Goal: Transaction & Acquisition: Purchase product/service

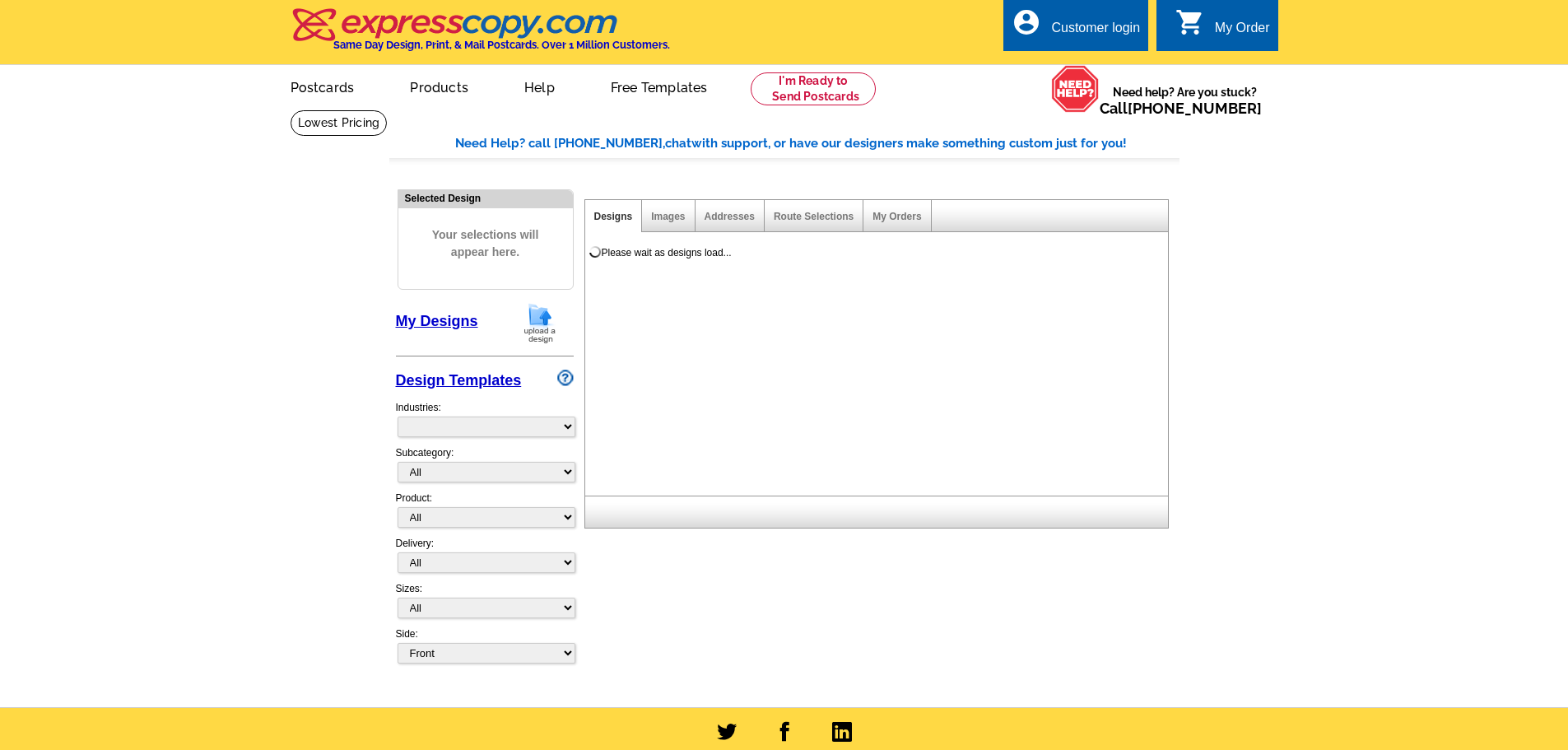
select select "785"
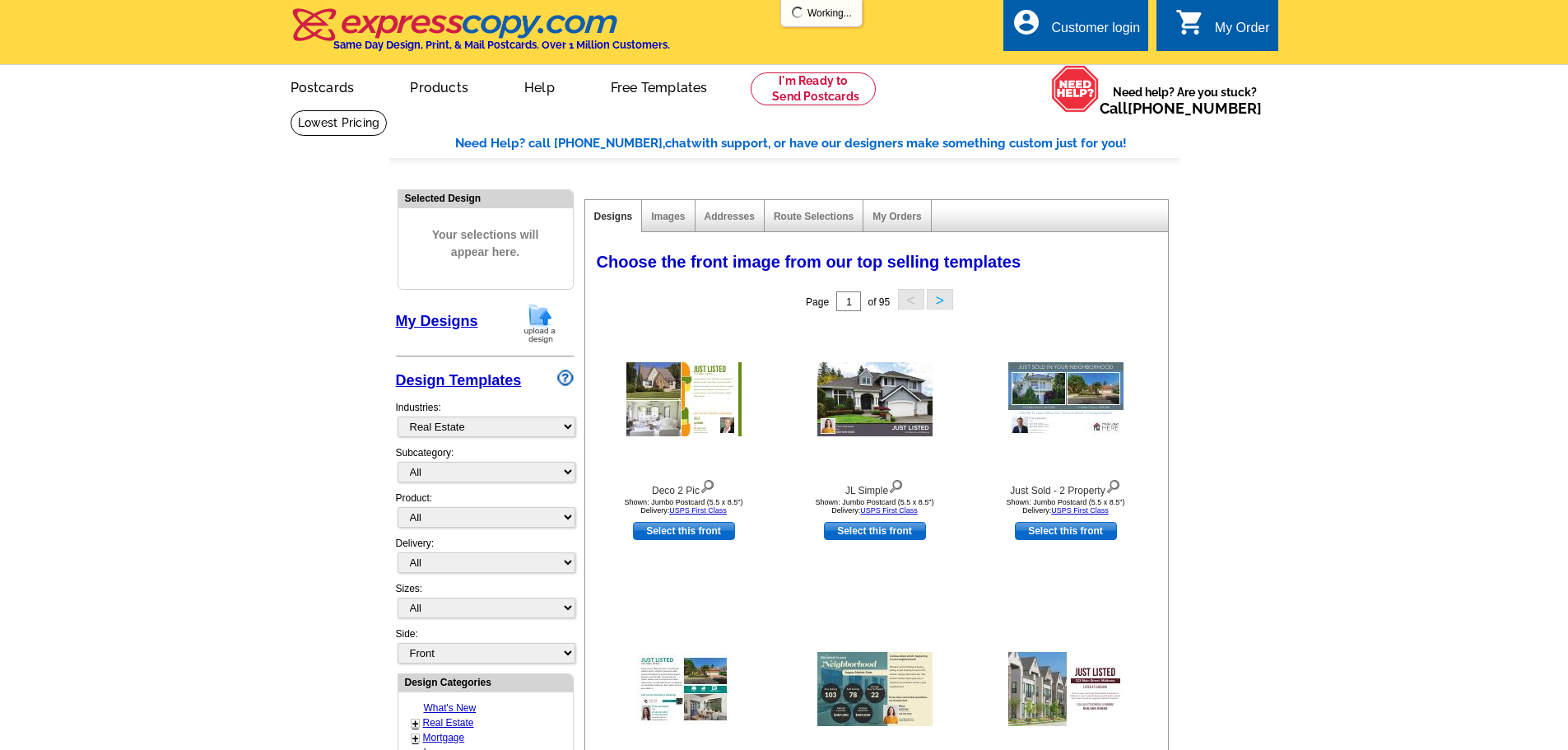
click at [537, 324] on img at bounding box center [540, 323] width 43 height 42
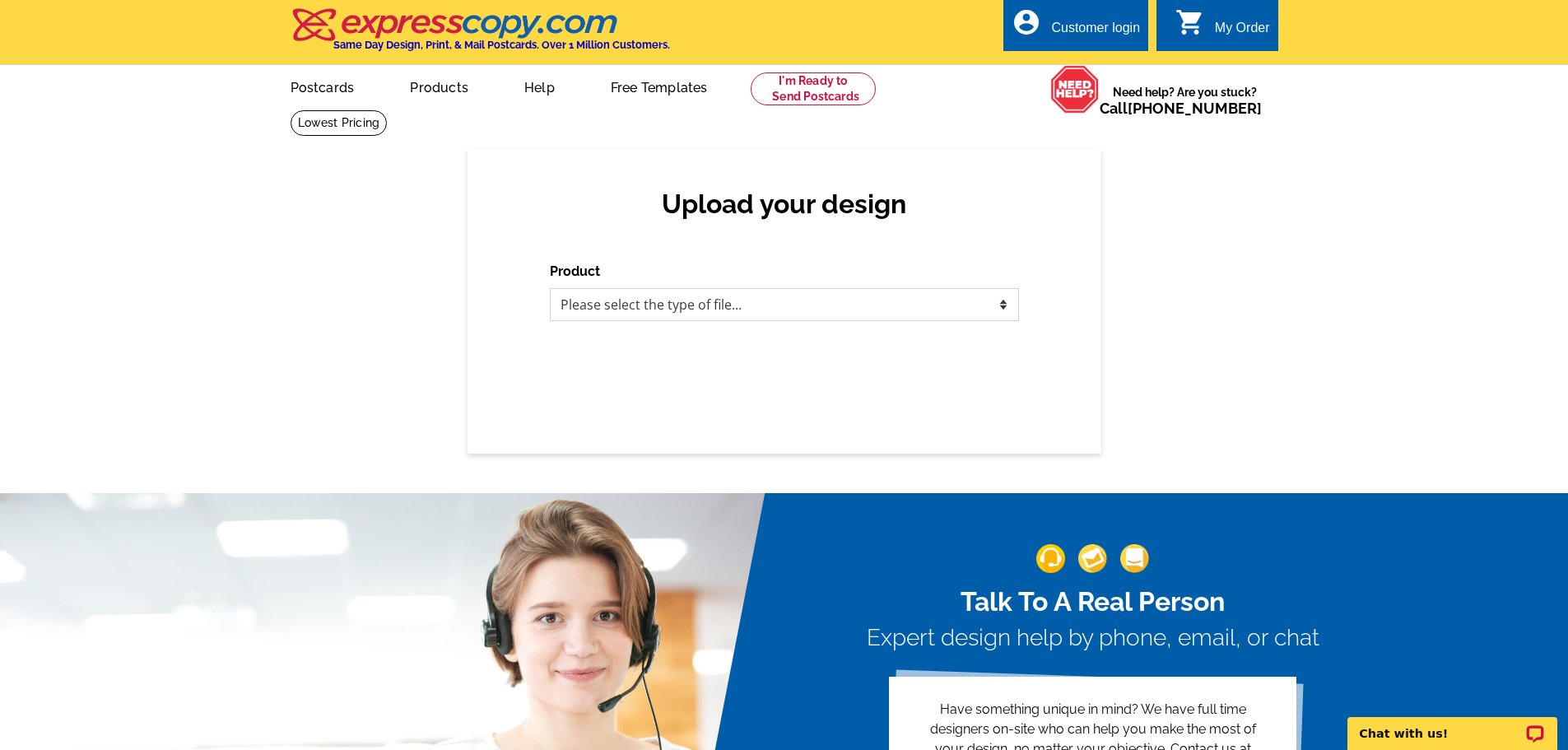
click at [713, 310] on select "Please select the type of file... Postcards Business Cards Letters and flyers G…" at bounding box center [784, 304] width 469 height 33
select select "1"
click at [550, 289] on select "Please select the type of file... Postcards Business Cards Letters and flyers G…" at bounding box center [784, 304] width 469 height 33
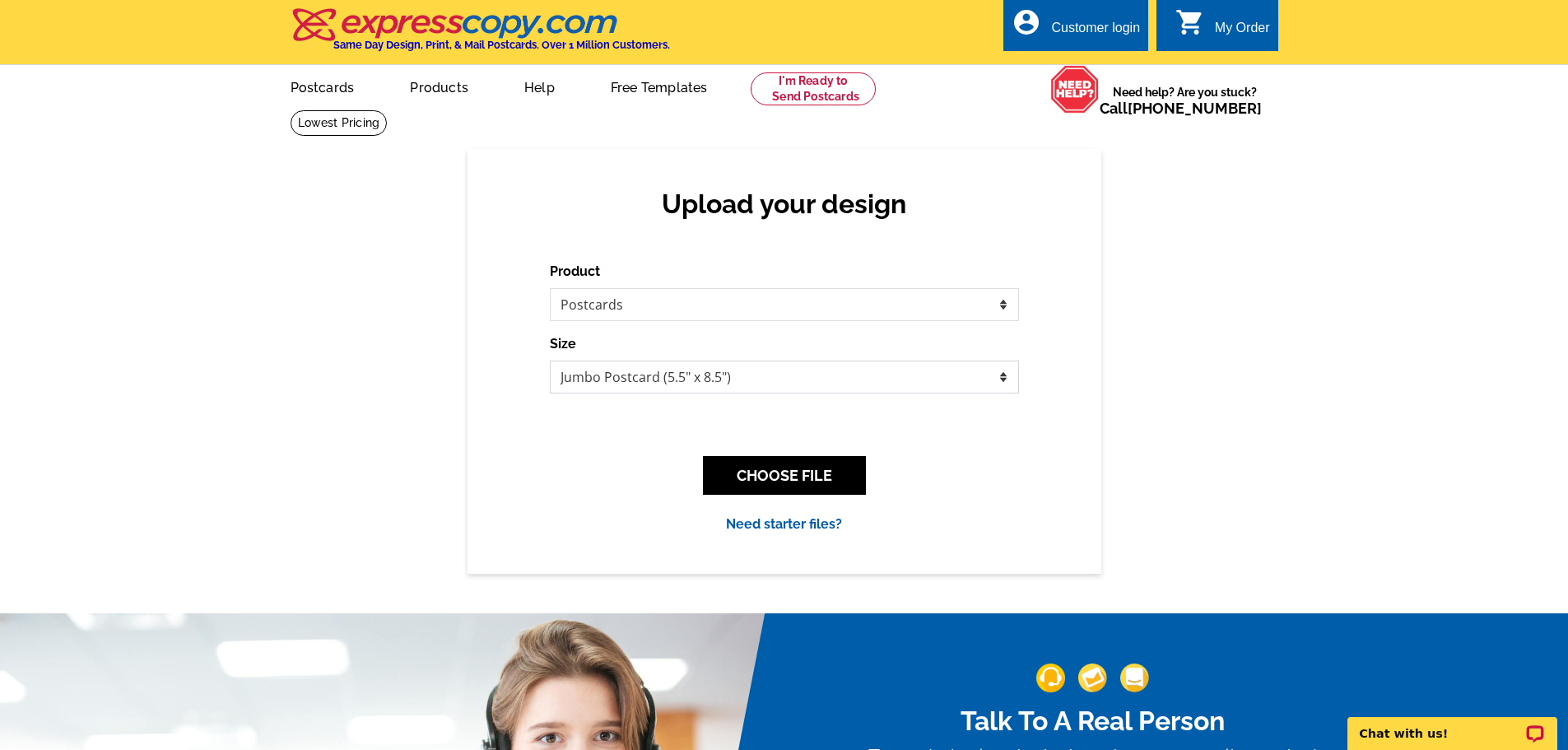
click at [710, 375] on select "Jumbo Postcard (5.5" x 8.5") Regular Postcard (4.25" x 5.6") Panoramic Postcard…" at bounding box center [784, 376] width 469 height 33
select select "1"
click at [550, 361] on select "Jumbo Postcard (5.5" x 8.5") Regular Postcard (4.25" x 5.6") Panoramic Postcard…" at bounding box center [784, 376] width 469 height 33
click at [729, 483] on button "CHOOSE FILE" at bounding box center [784, 475] width 163 height 39
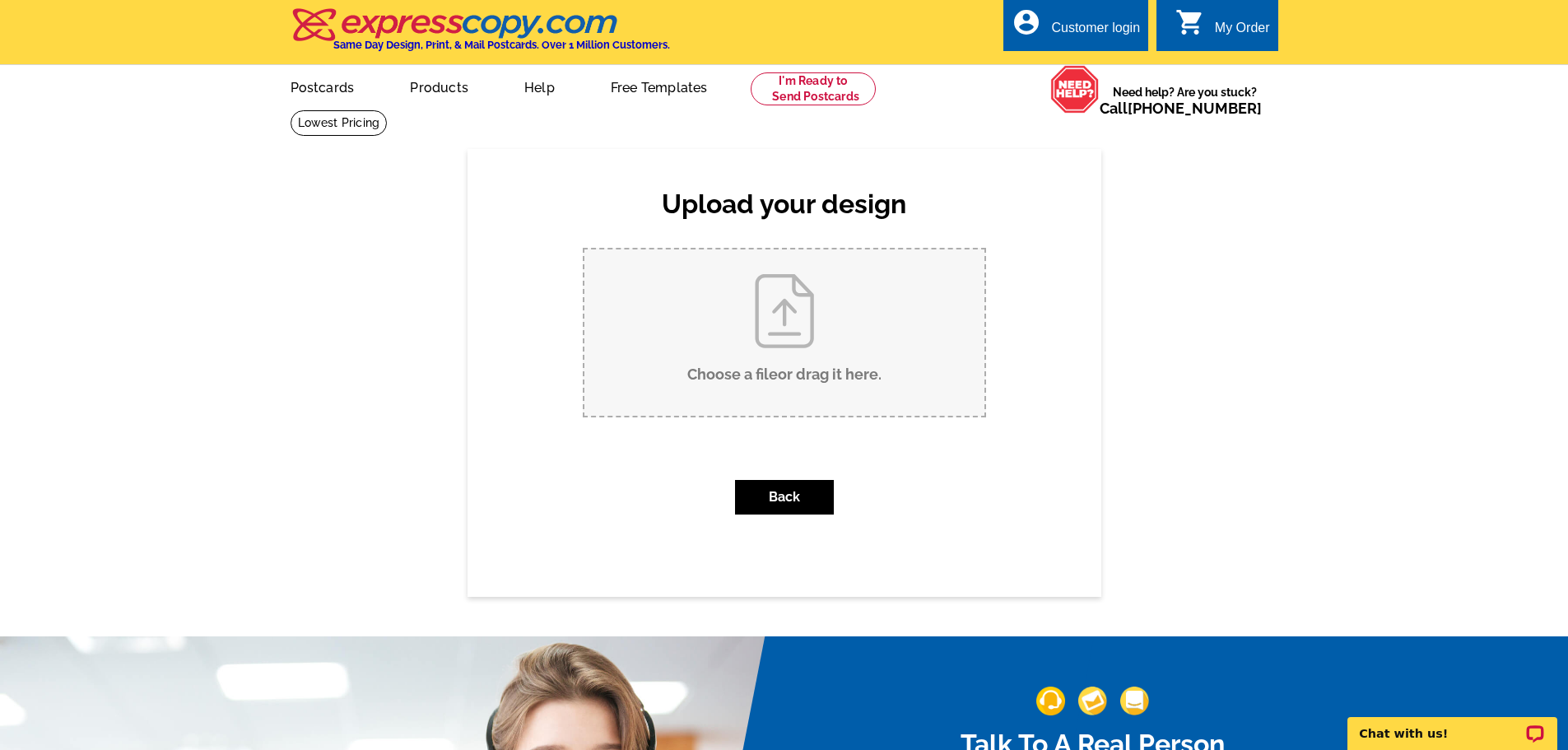
click at [813, 357] on input "Choose a file or drag it here ." at bounding box center [784, 333] width 400 height 166
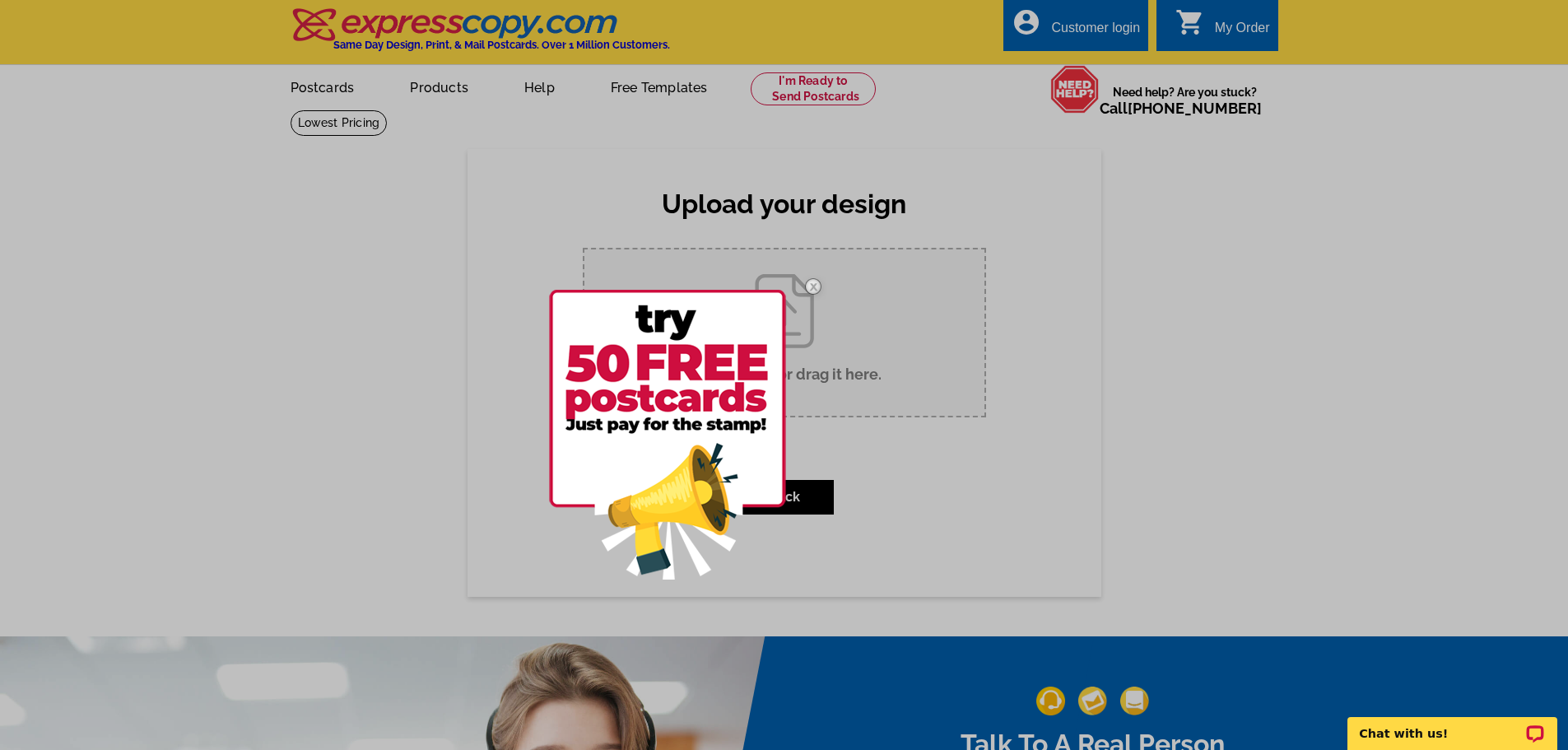
type input "C:\fakepath\Billie Just Listed (17).jpg"
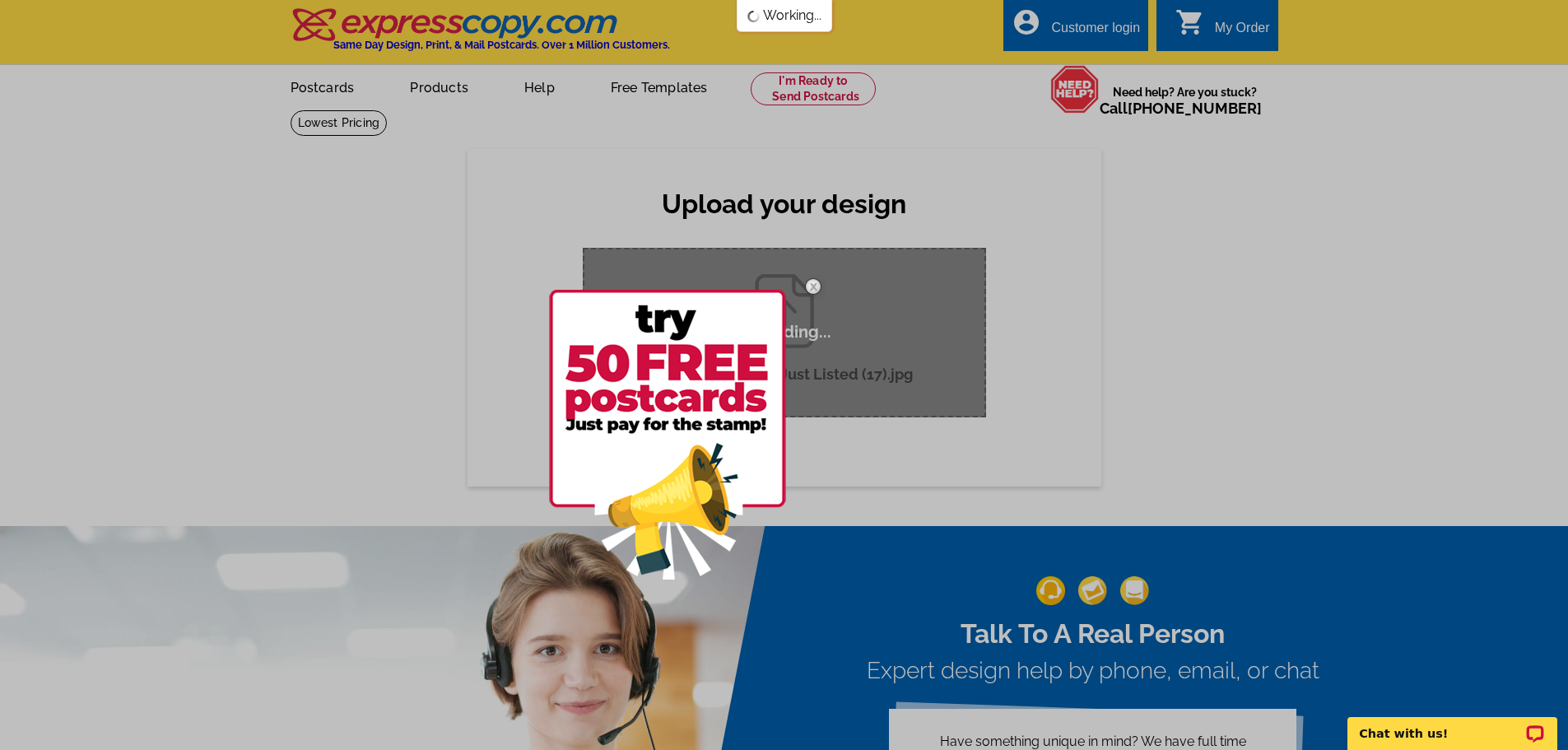
click at [811, 283] on img at bounding box center [813, 286] width 48 height 48
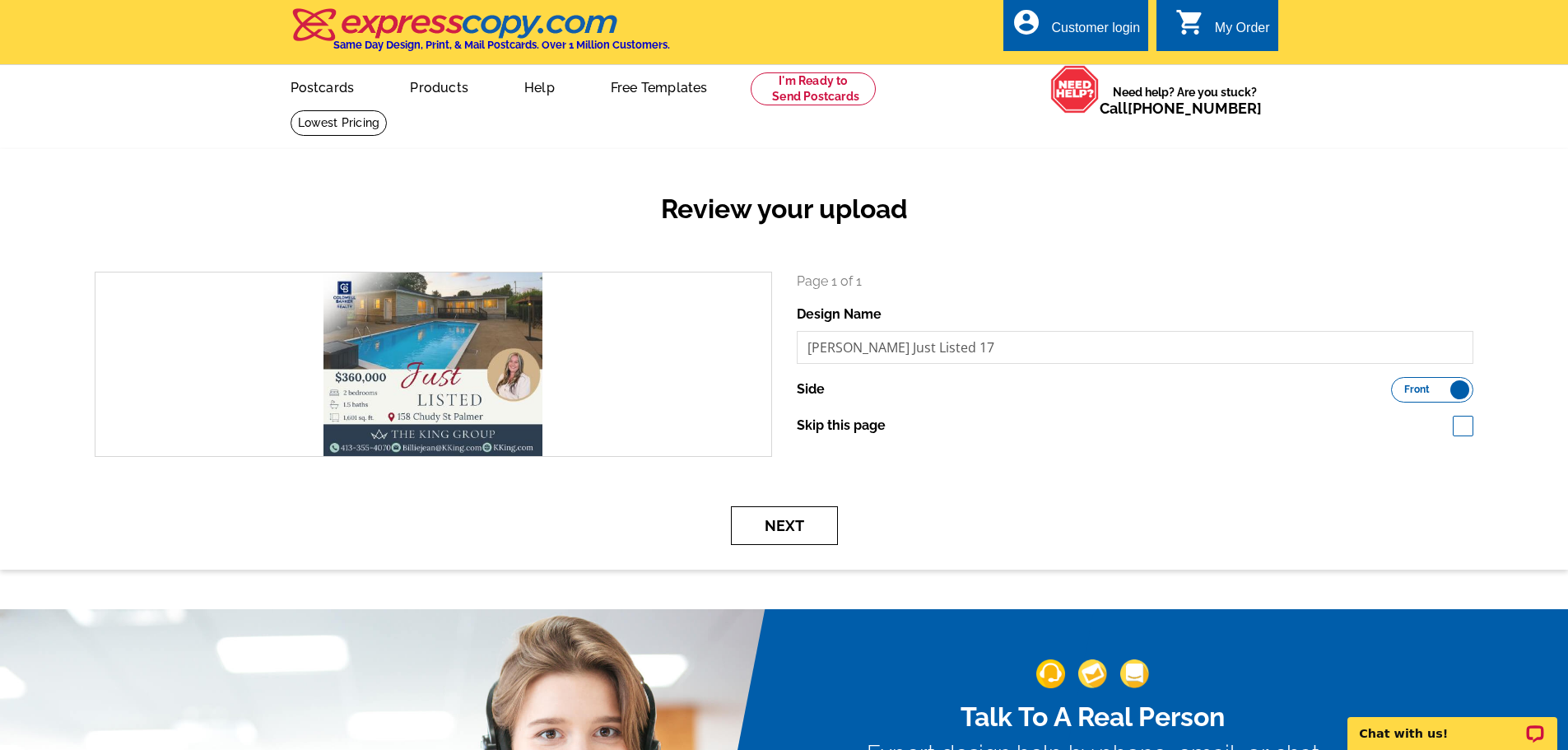
click at [818, 527] on button "Next" at bounding box center [784, 526] width 107 height 39
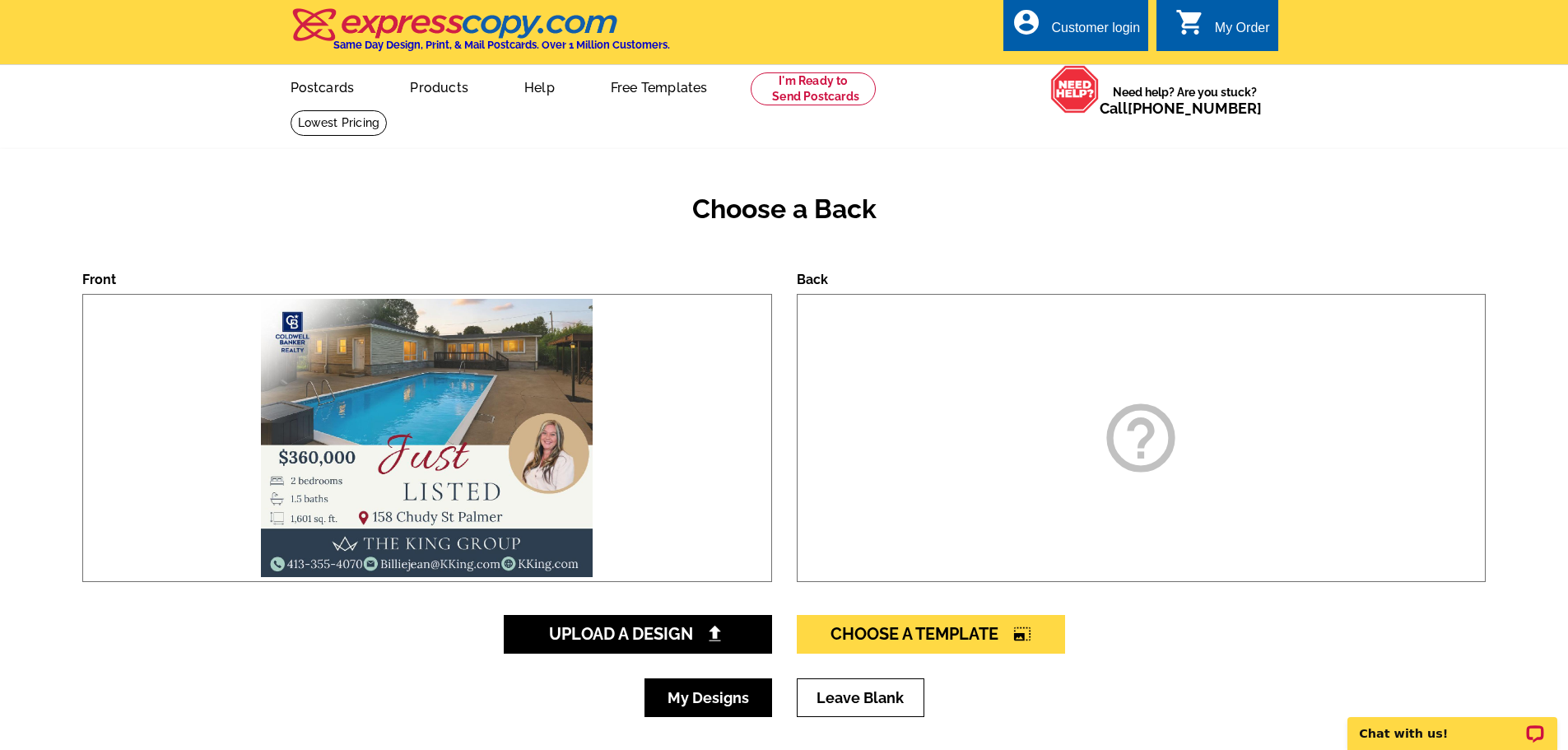
click at [747, 706] on link "My Designs" at bounding box center [708, 698] width 128 height 39
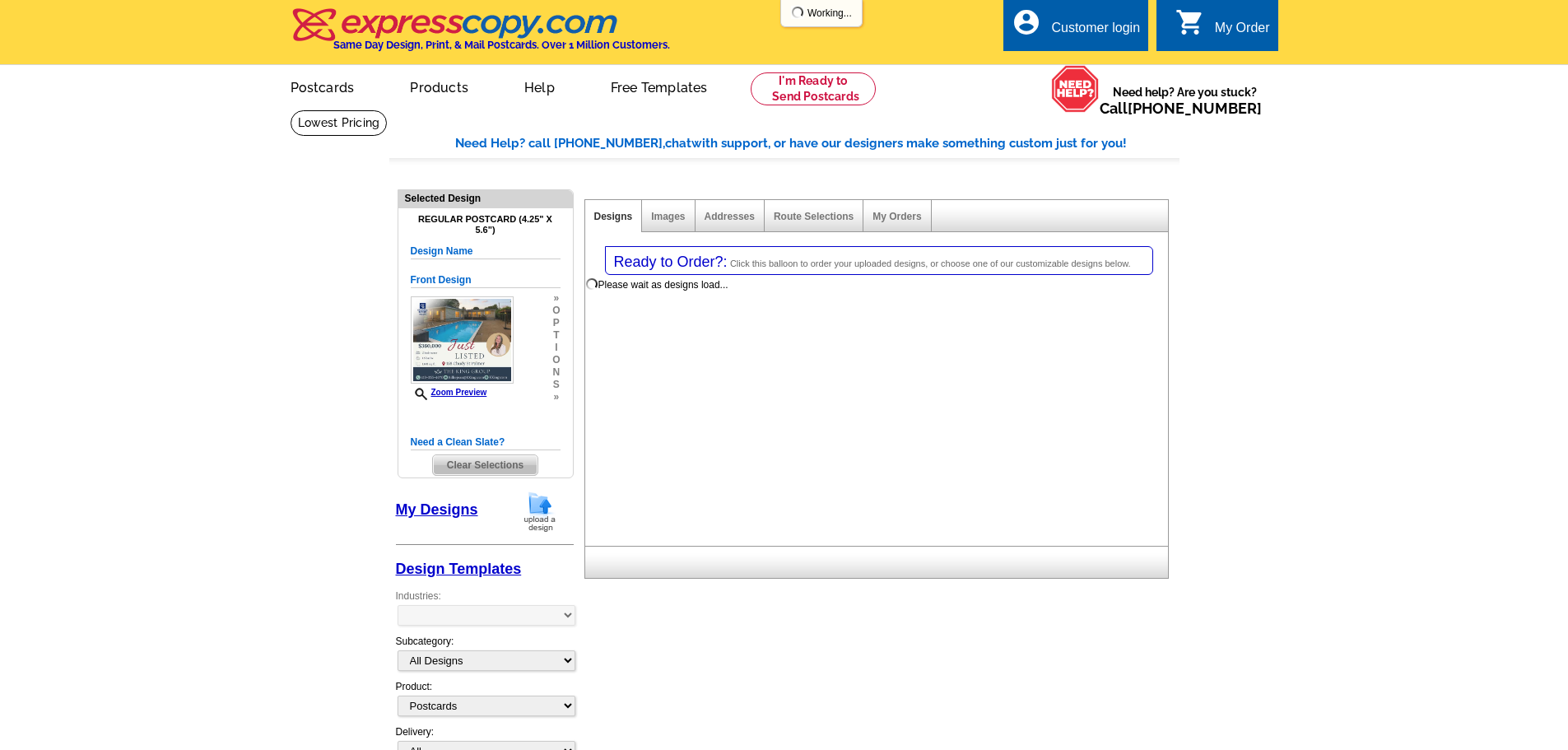
select select "1"
select select "back"
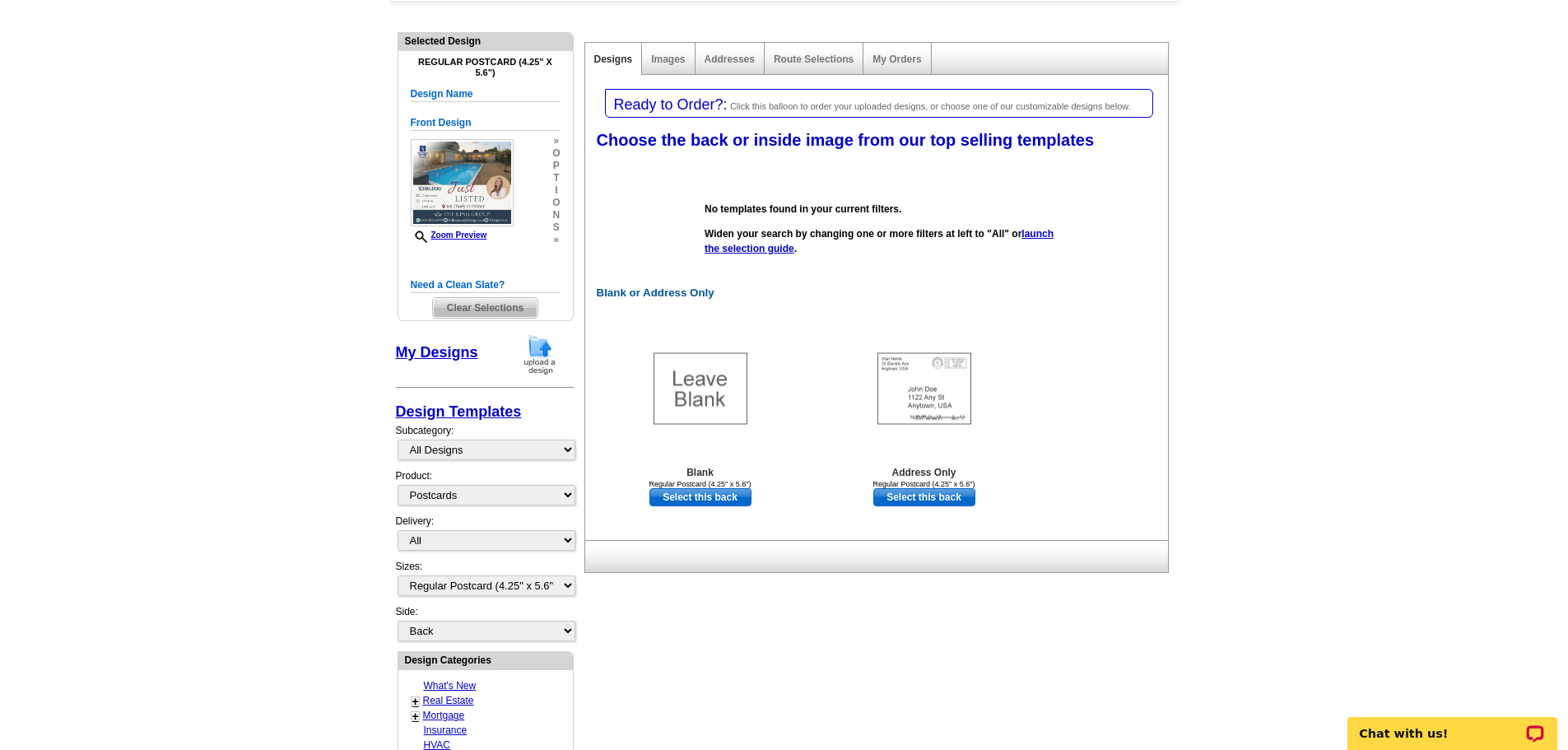
scroll to position [165, 0]
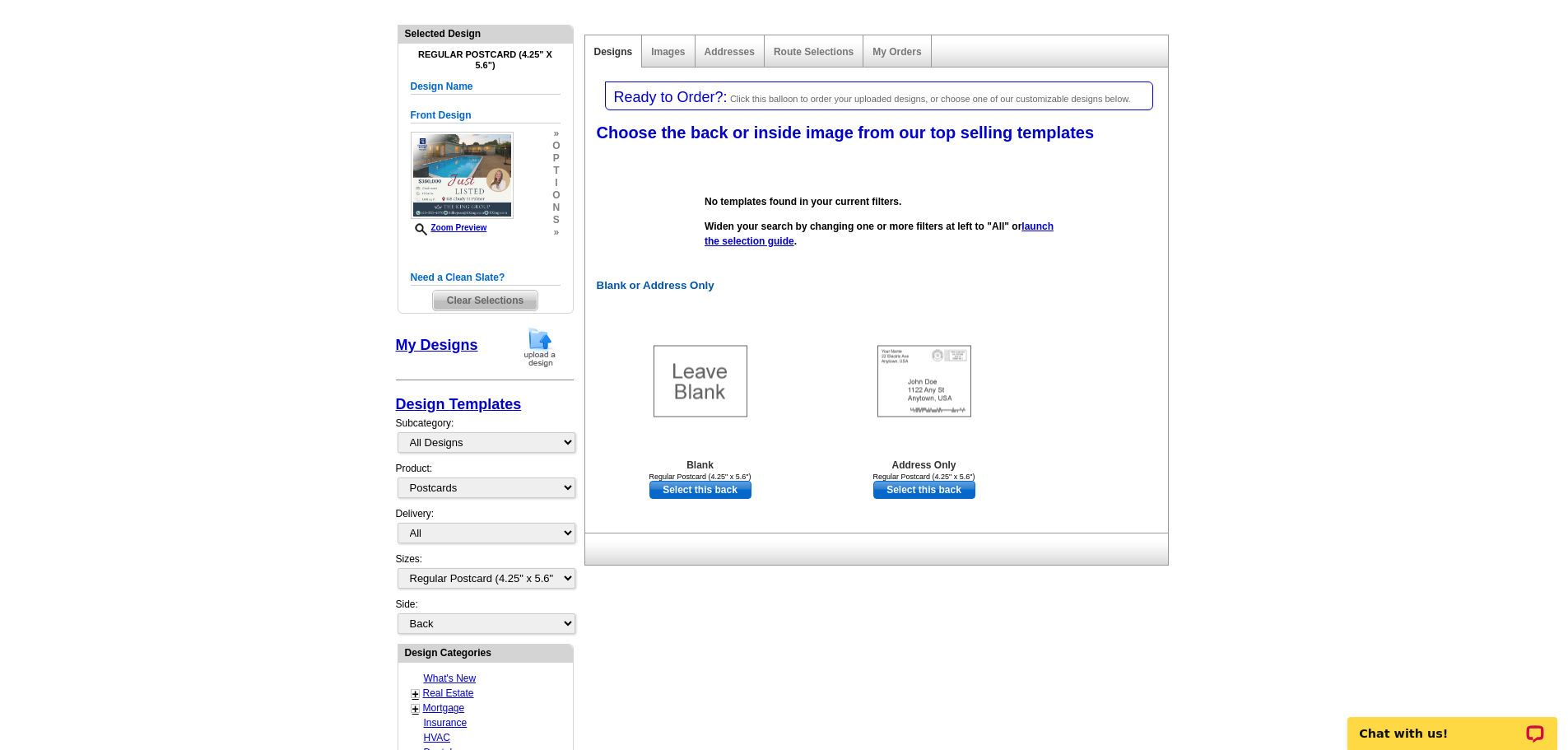
click at [544, 335] on img at bounding box center [540, 347] width 43 height 42
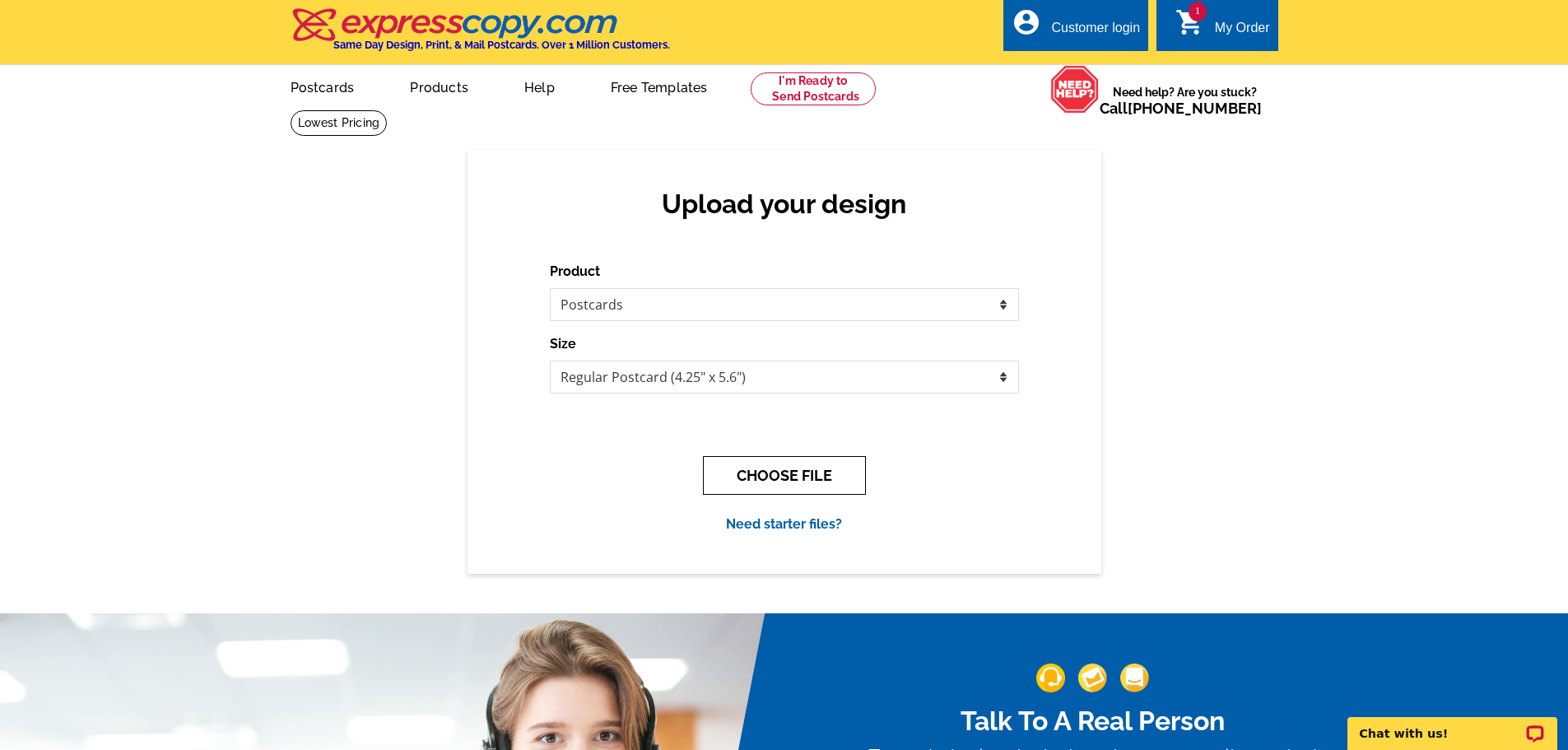
click at [739, 479] on button "CHOOSE FILE" at bounding box center [784, 475] width 163 height 39
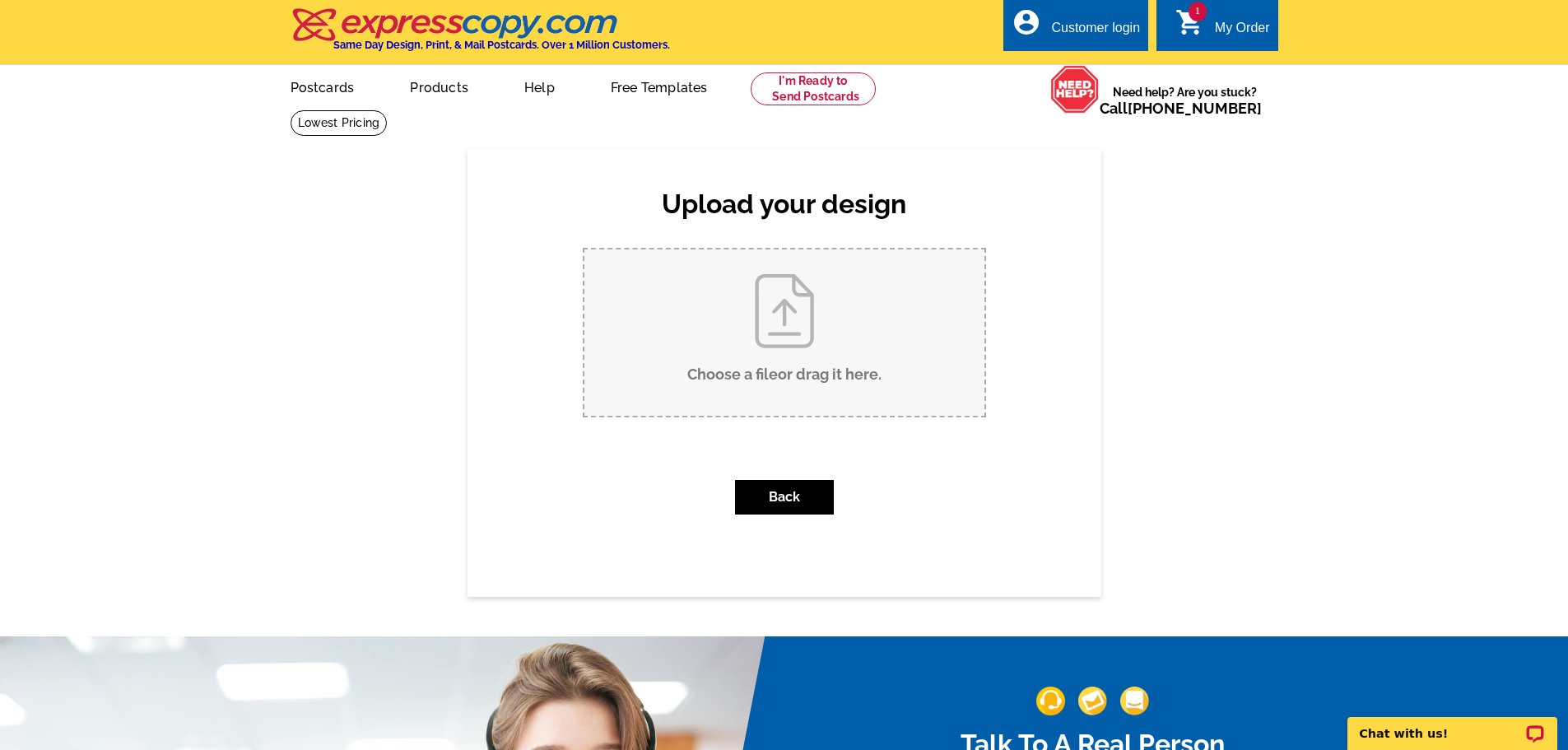
click at [758, 362] on input "Choose a file or drag it here ." at bounding box center [784, 333] width 400 height 166
click at [868, 373] on input "Choose a file or drag it here ." at bounding box center [784, 333] width 400 height 166
type input "C:\fakepath\Billie Back of card (1).jpg"
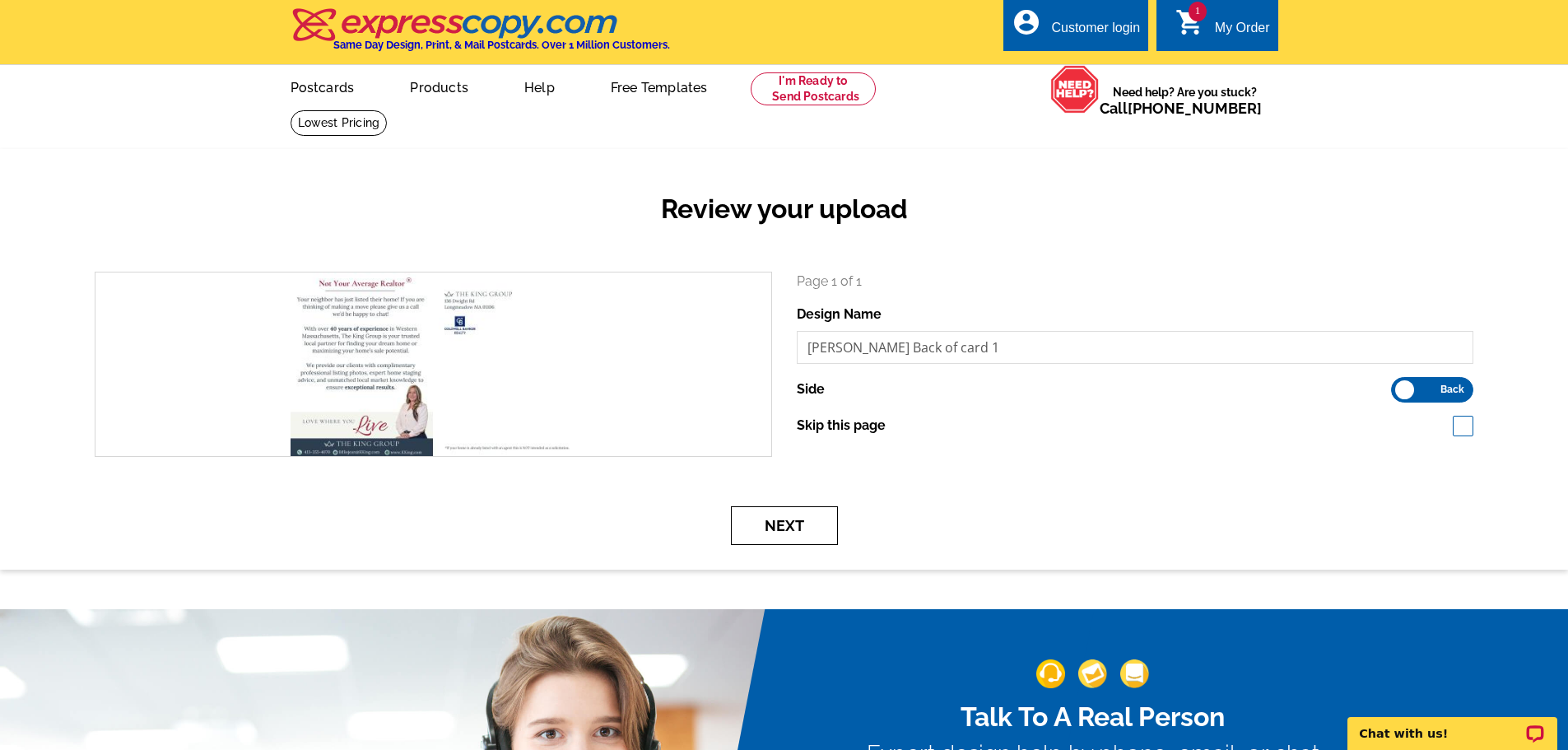
click at [749, 541] on button "Next" at bounding box center [784, 526] width 107 height 39
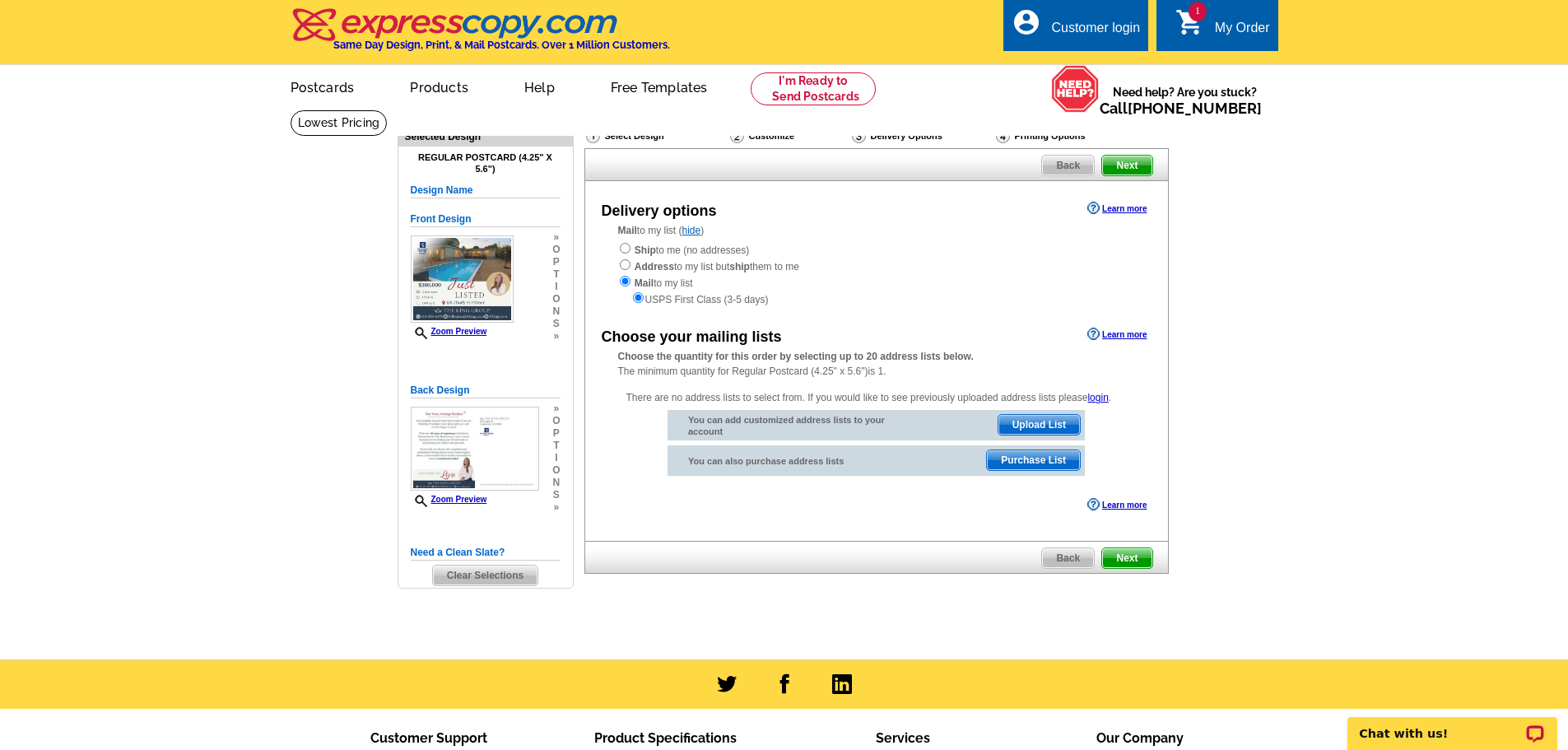
click at [1027, 459] on span "Purchase List" at bounding box center [1033, 460] width 93 height 20
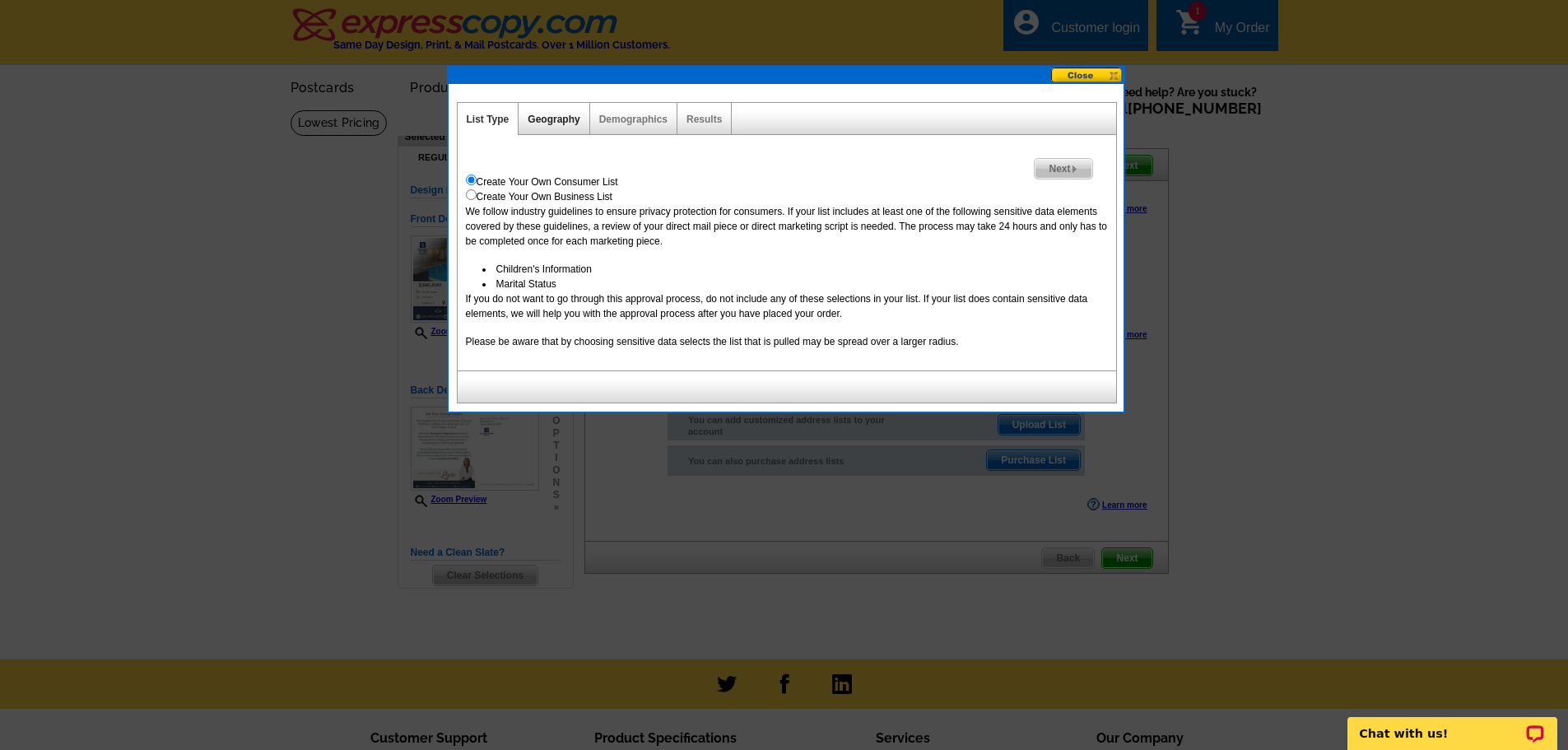
click at [548, 122] on link "Geography" at bounding box center [553, 119] width 52 height 12
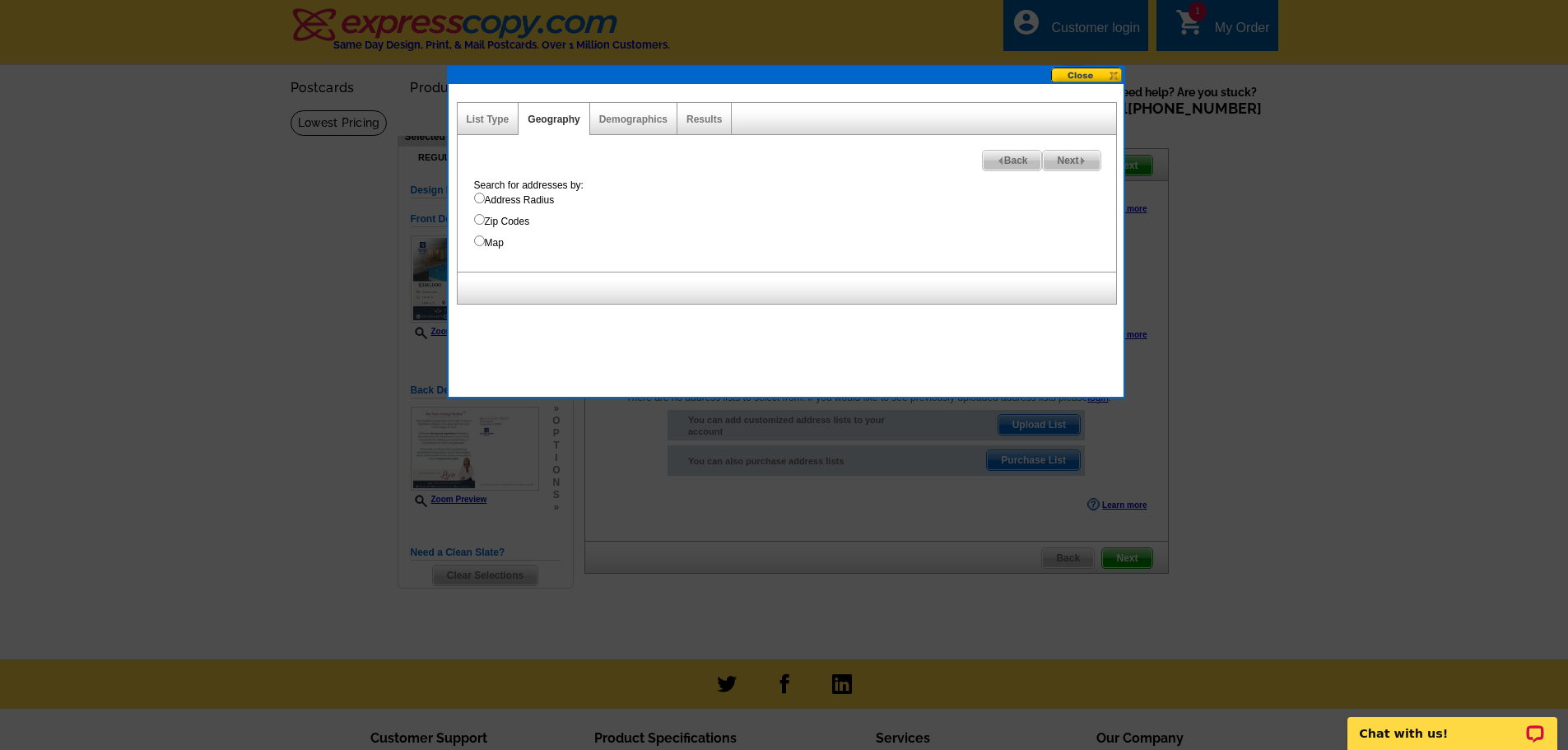
click at [495, 202] on label "Address Radius" at bounding box center [795, 200] width 642 height 15
click at [484, 202] on input "Address Radius" at bounding box center [479, 197] width 11 height 11
radio input "true"
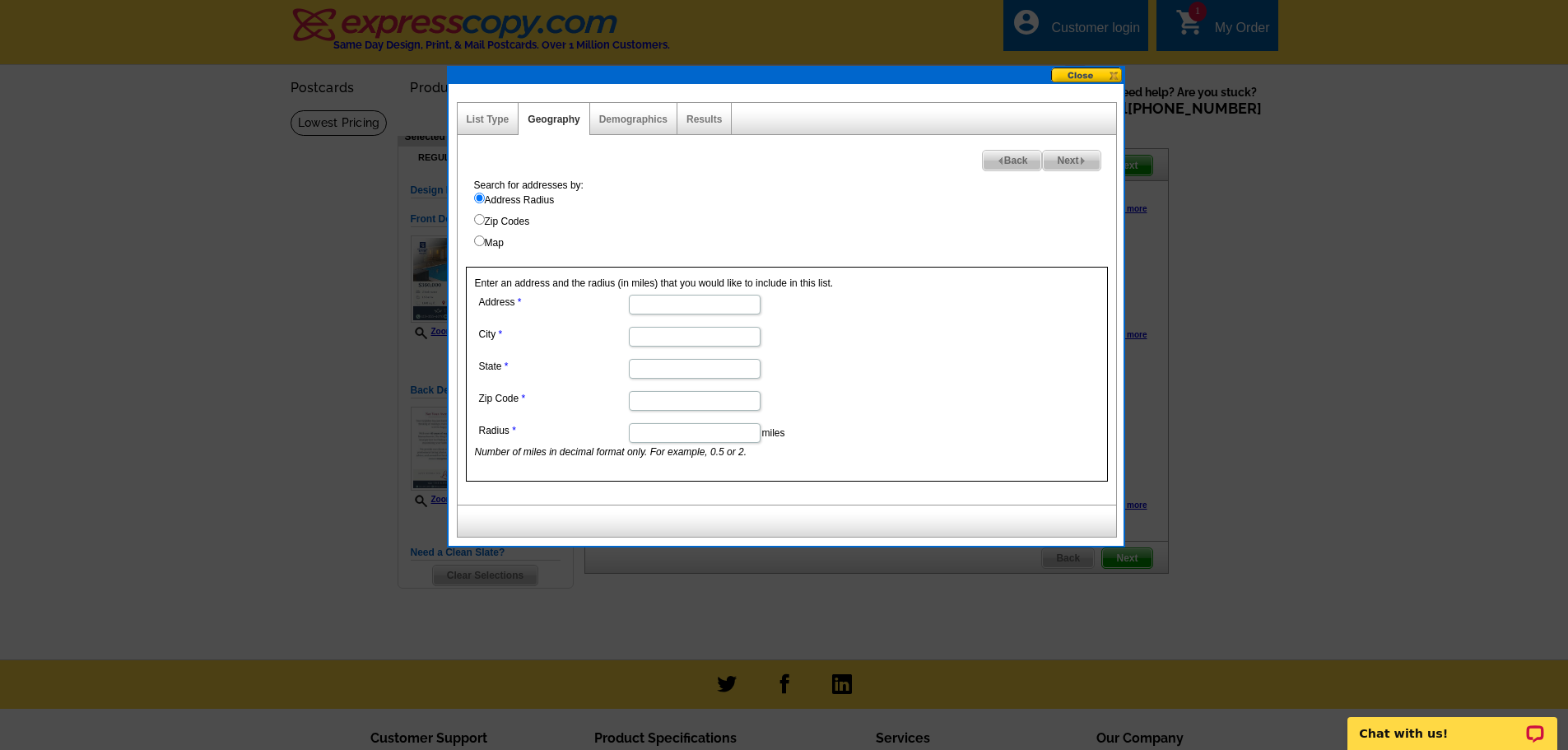
click at [643, 302] on input "Address" at bounding box center [694, 305] width 132 height 20
type input "158 chudy st"
type input "palmer"
type input "ma"
type input "01069"
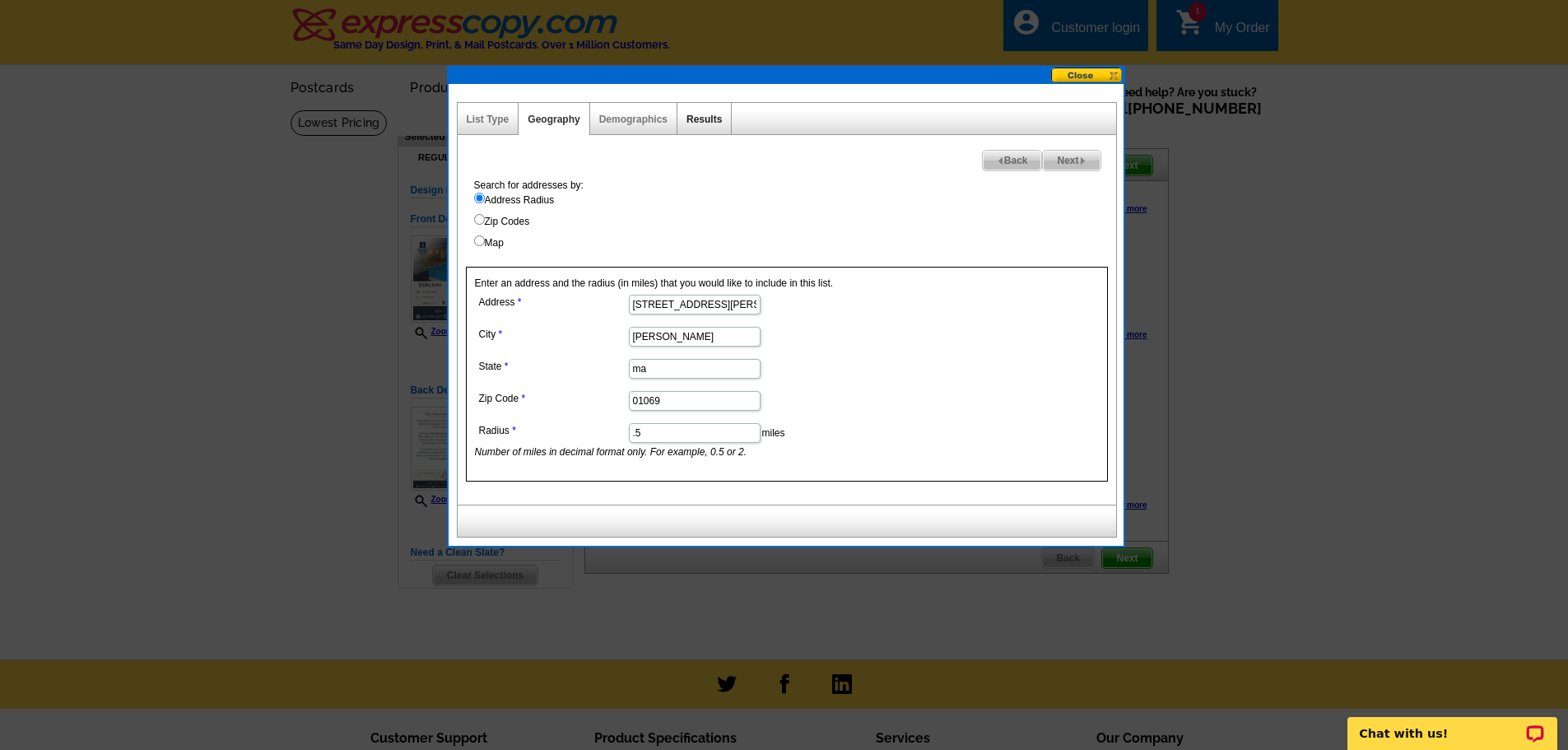
type input ".5"
click at [702, 122] on link "Results" at bounding box center [704, 119] width 35 height 12
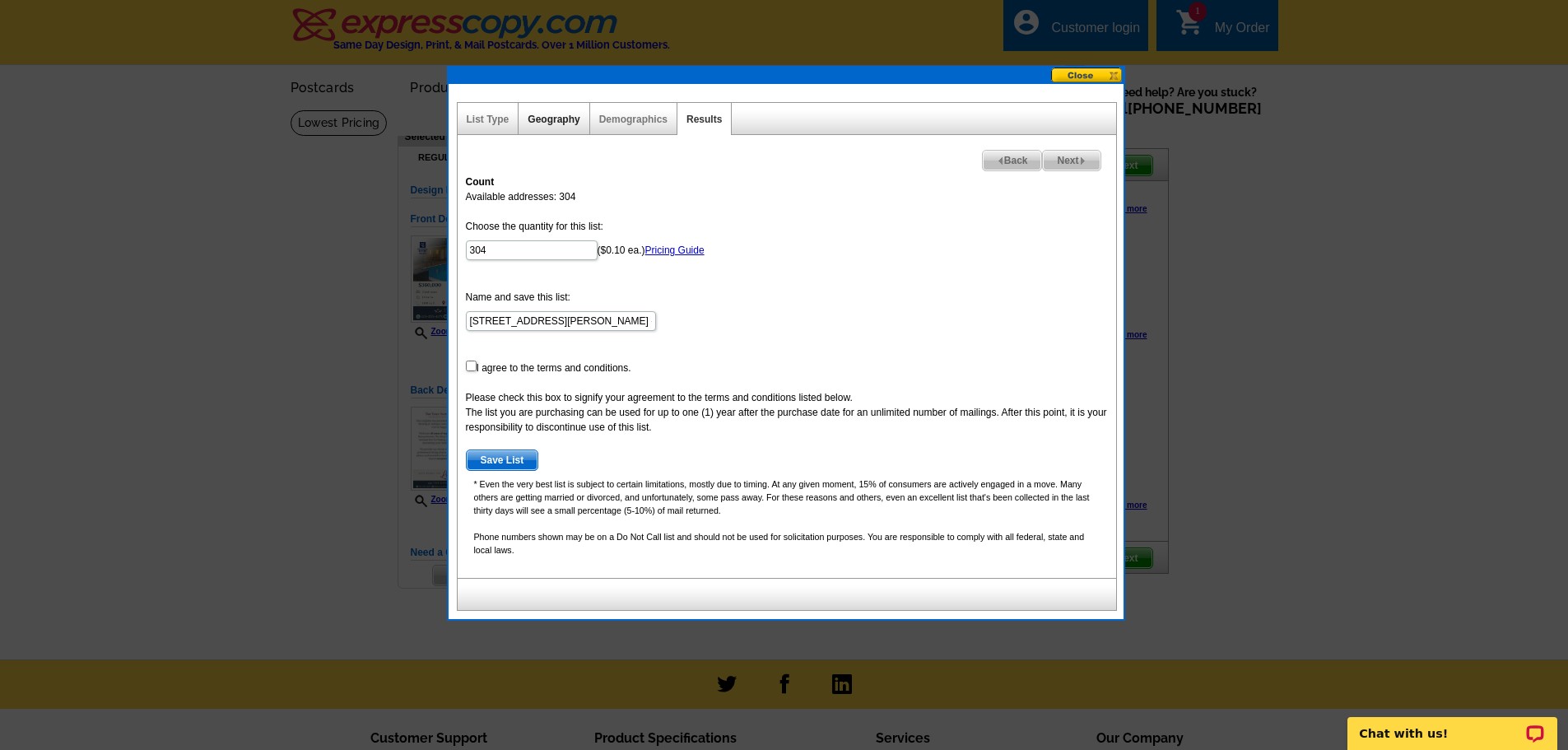
click at [562, 116] on link "Geography" at bounding box center [553, 119] width 52 height 12
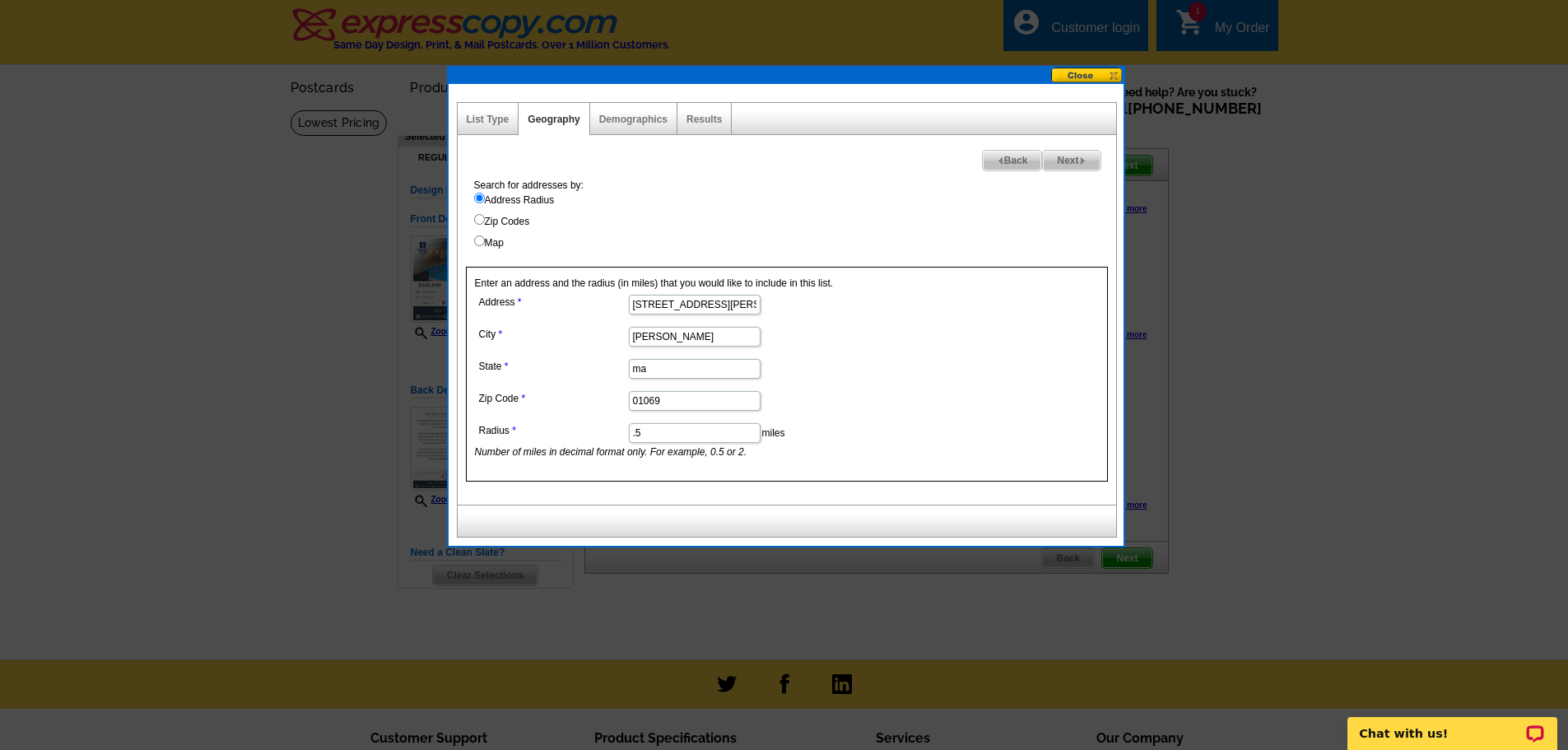
drag, startPoint x: 657, startPoint y: 432, endPoint x: 635, endPoint y: 434, distance: 22.1
click at [635, 434] on input ".5" at bounding box center [694, 433] width 132 height 20
type input ".25"
click at [707, 123] on link "Results" at bounding box center [704, 119] width 35 height 12
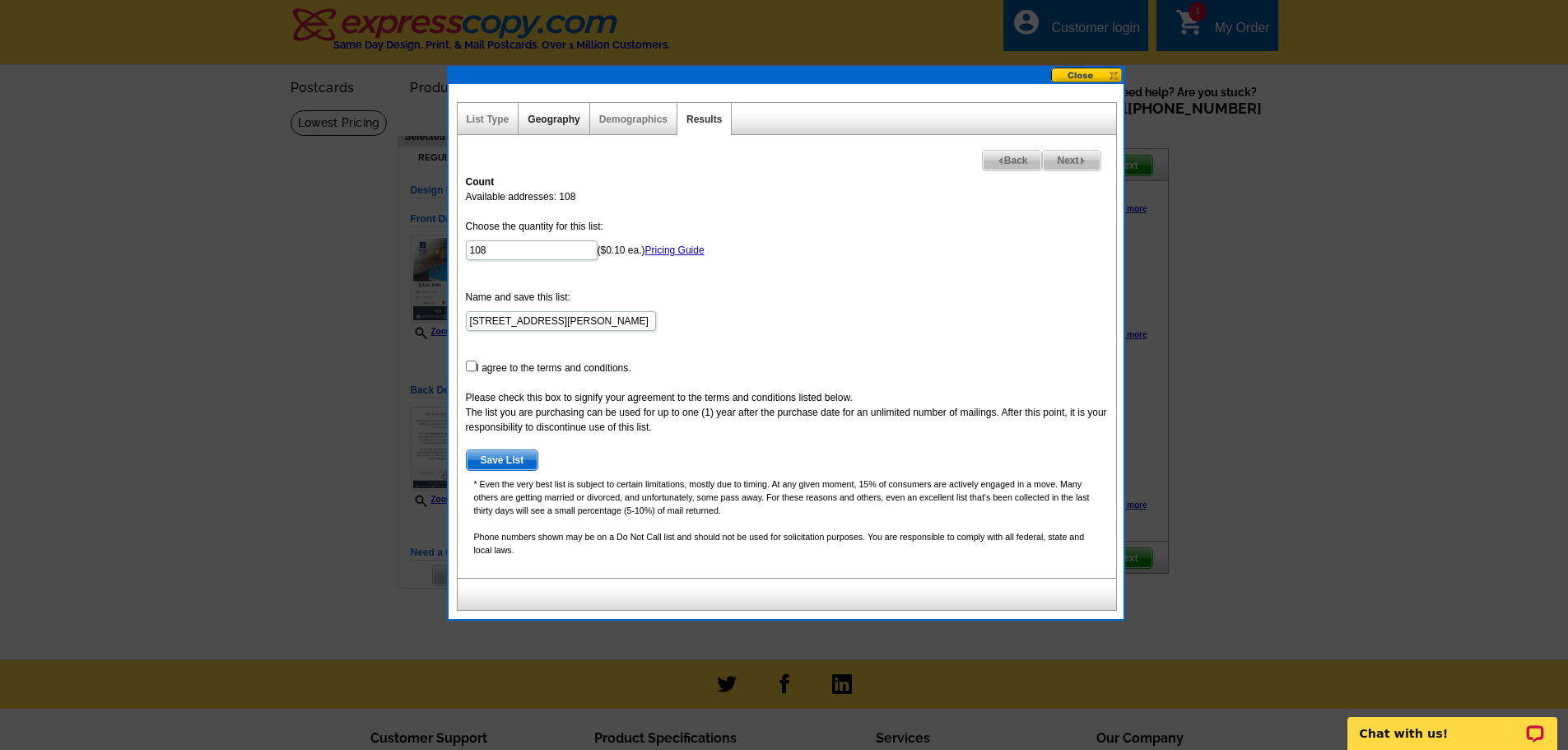
click at [557, 118] on link "Geography" at bounding box center [553, 119] width 52 height 12
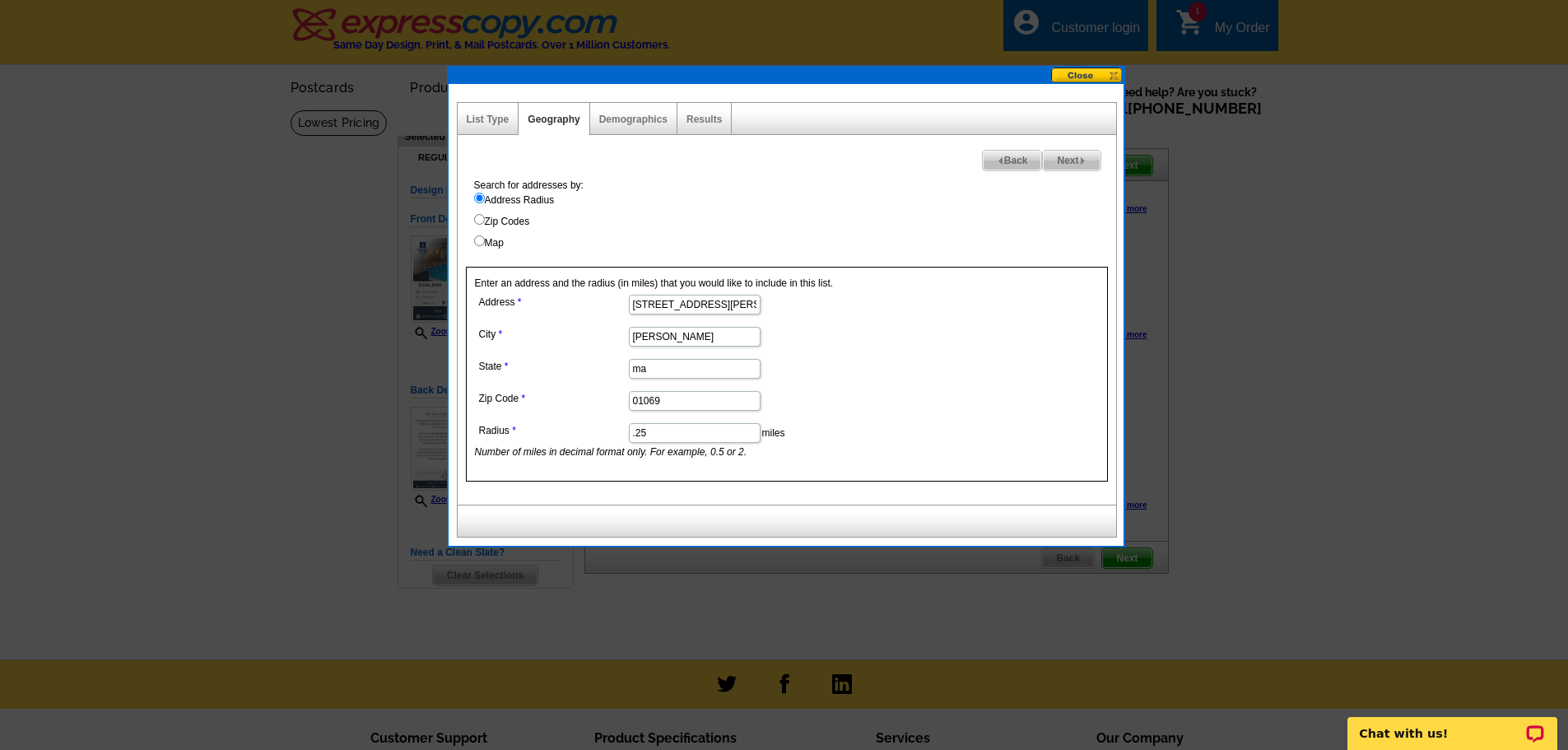
drag, startPoint x: 650, startPoint y: 430, endPoint x: 637, endPoint y: 430, distance: 13.0
click at [637, 430] on input ".25" at bounding box center [694, 433] width 132 height 20
type input ".15"
click at [692, 114] on link "Results" at bounding box center [704, 119] width 35 height 12
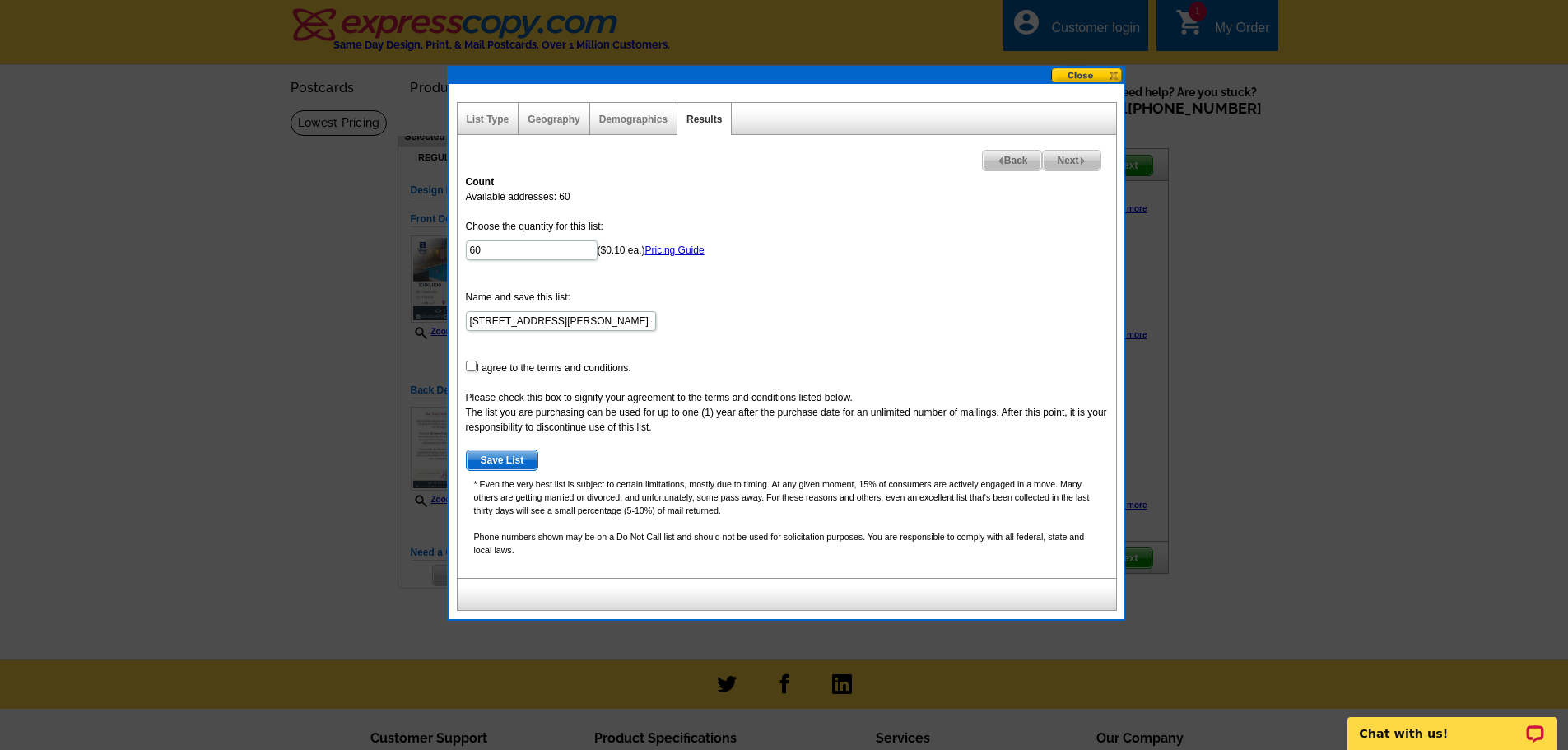
click at [546, 127] on div "Geography" at bounding box center [554, 119] width 71 height 32
click at [548, 118] on link "Geography" at bounding box center [553, 119] width 52 height 12
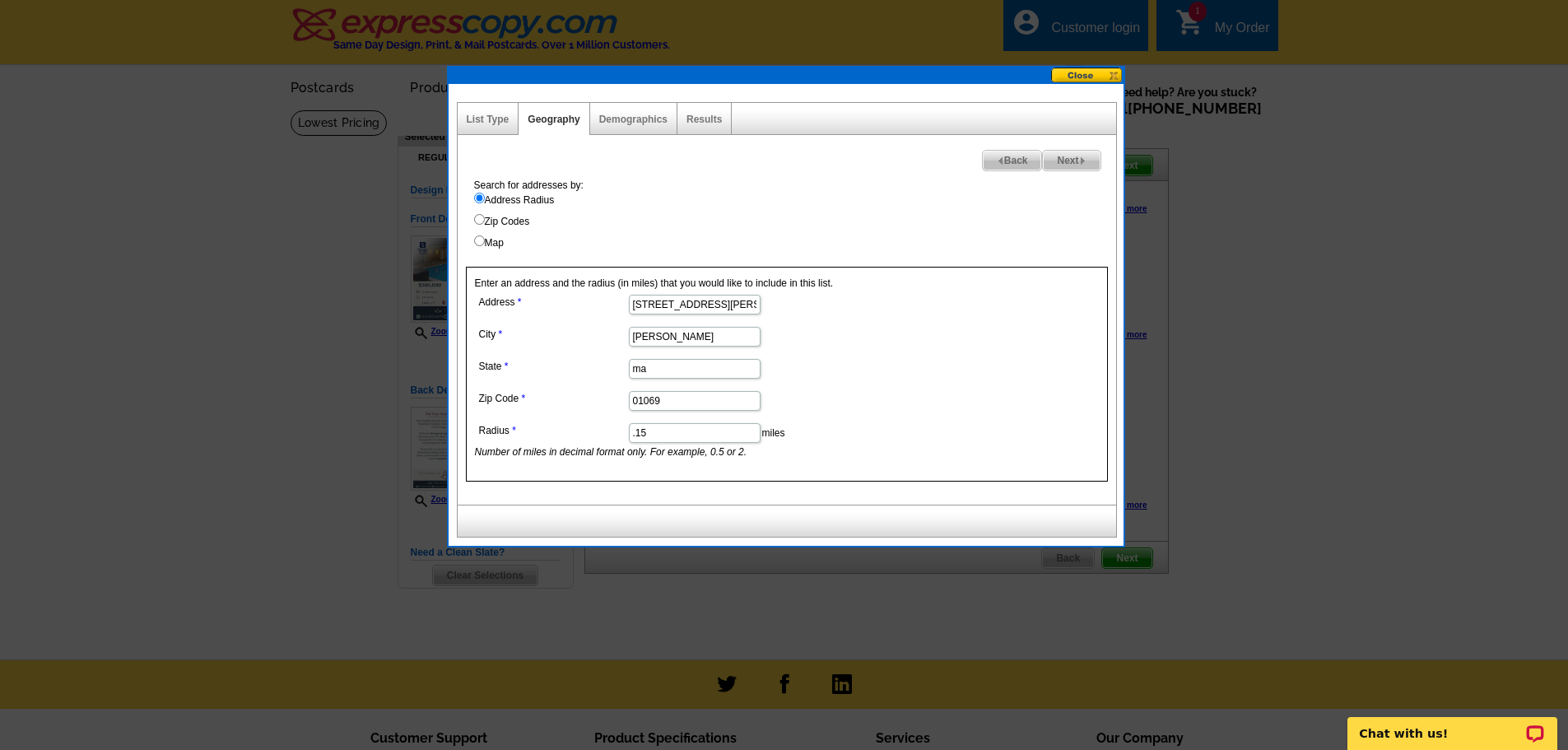
click at [481, 242] on input "Map" at bounding box center [479, 240] width 11 height 11
radio input "true"
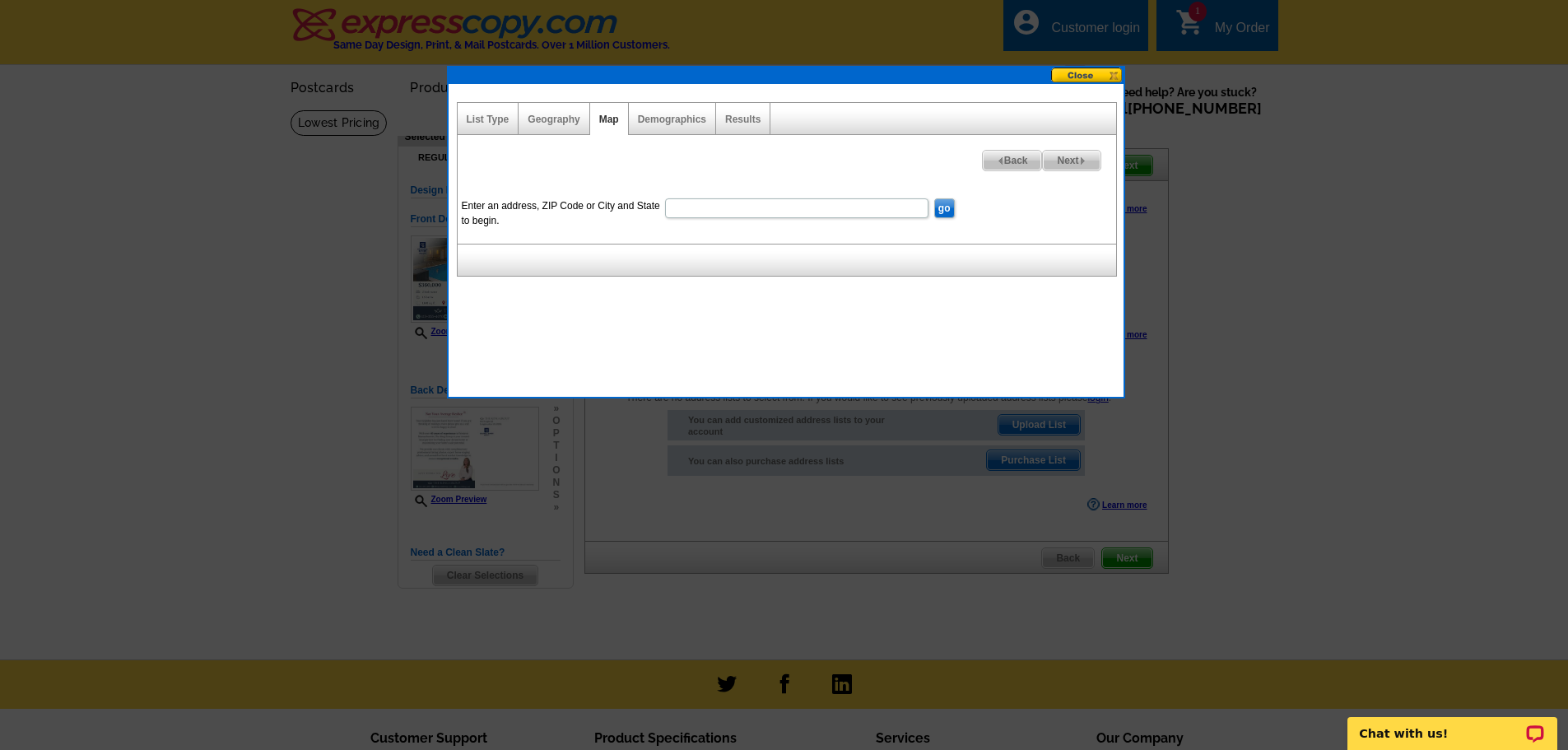
click at [681, 205] on input "Enter an address, ZIP Code or City and State to begin." at bounding box center [797, 208] width 264 height 20
type input "158 chudy st palmer ma"
click at [934, 198] on input "go" at bounding box center [944, 208] width 21 height 20
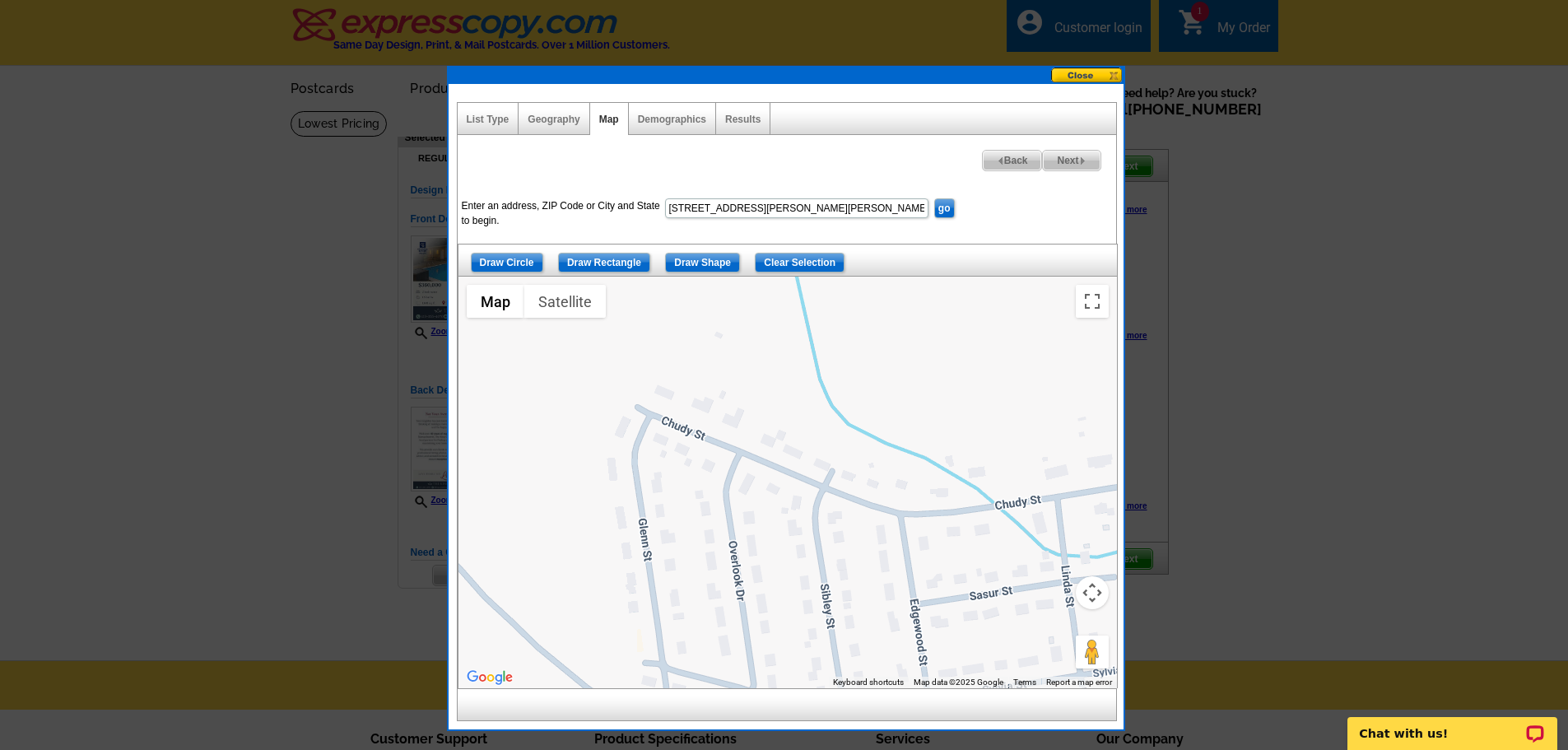
drag, startPoint x: 678, startPoint y: 446, endPoint x: 611, endPoint y: 370, distance: 101.3
click at [611, 371] on div at bounding box center [787, 482] width 658 height 412
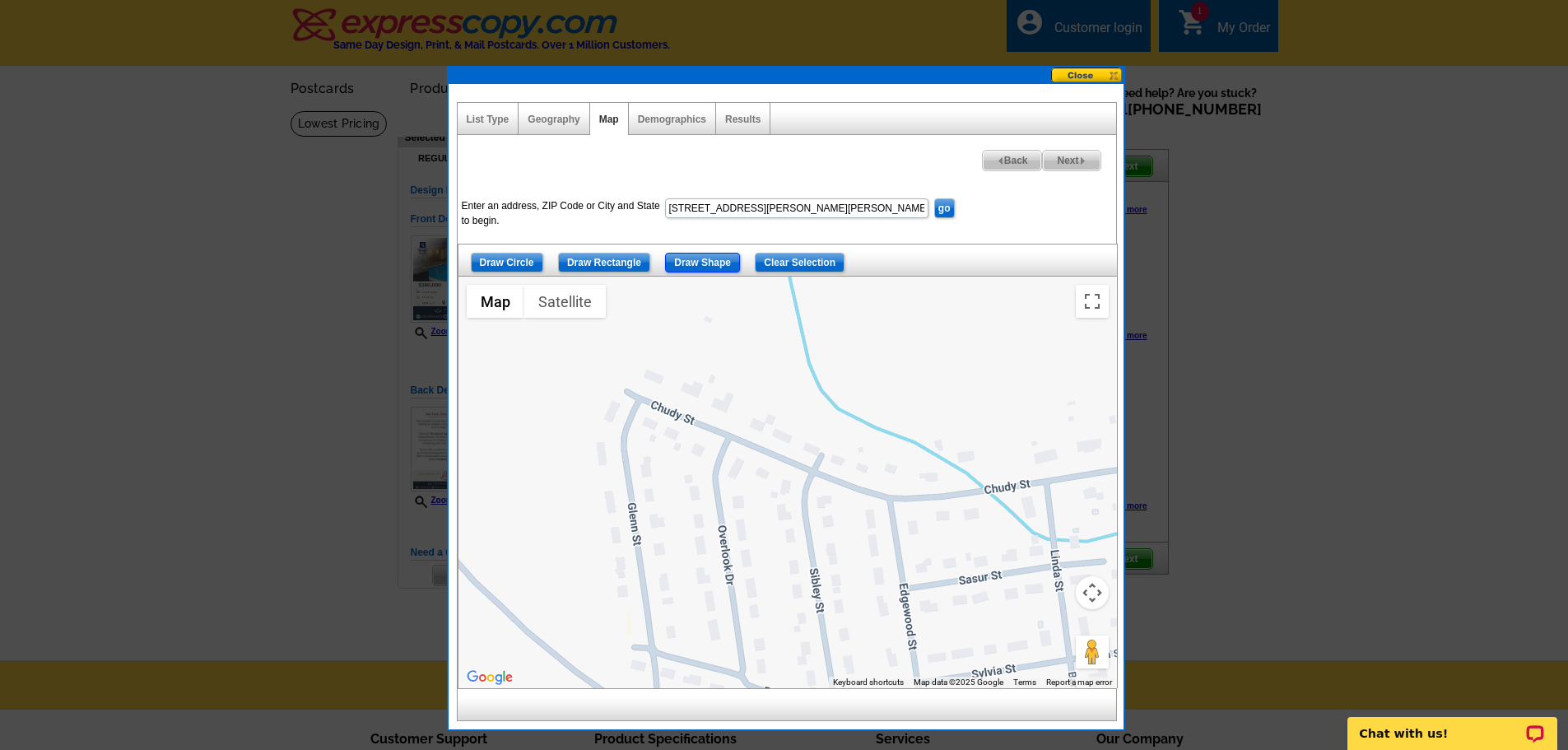
click at [717, 260] on input "Draw Shape" at bounding box center [702, 263] width 75 height 20
click at [628, 365] on div at bounding box center [787, 482] width 658 height 412
click at [557, 490] on div at bounding box center [787, 482] width 658 height 412
click at [623, 633] on div at bounding box center [787, 482] width 658 height 412
click at [735, 678] on div at bounding box center [787, 482] width 658 height 412
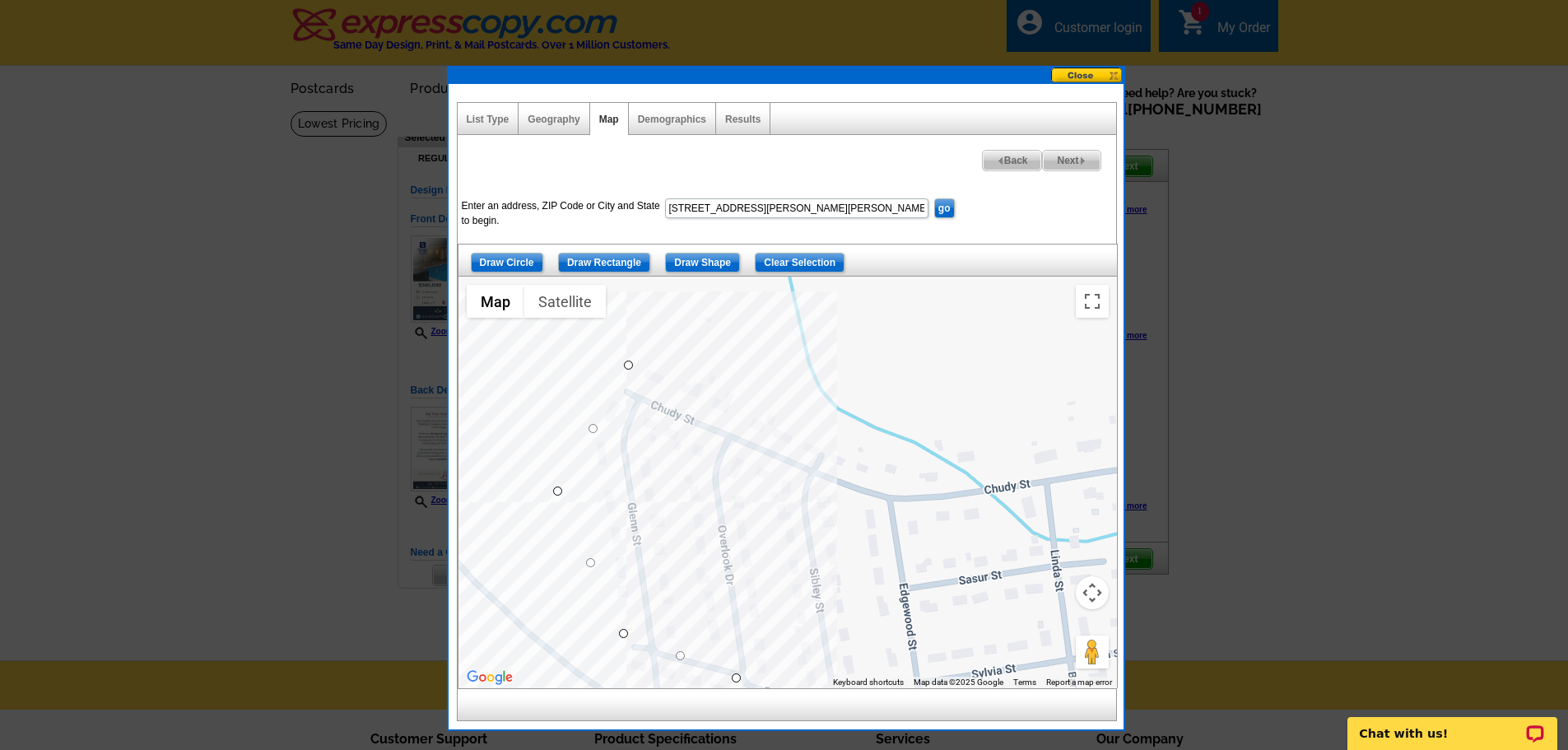
click at [797, 684] on div at bounding box center [787, 482] width 658 height 412
click at [859, 680] on button "Keyboard shortcuts" at bounding box center [868, 683] width 71 height 12
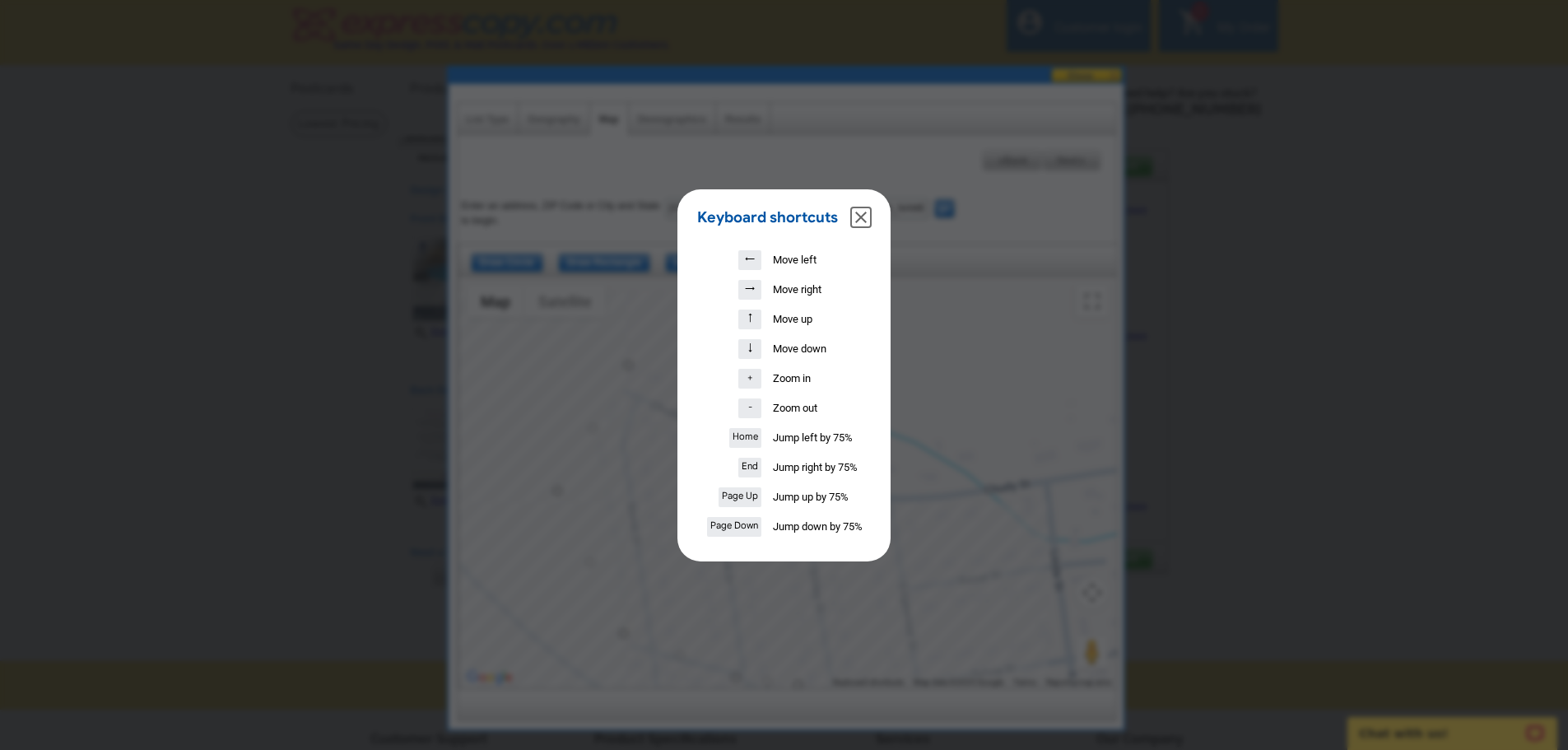
click at [858, 218] on button "Close dialog" at bounding box center [861, 218] width 20 height 20
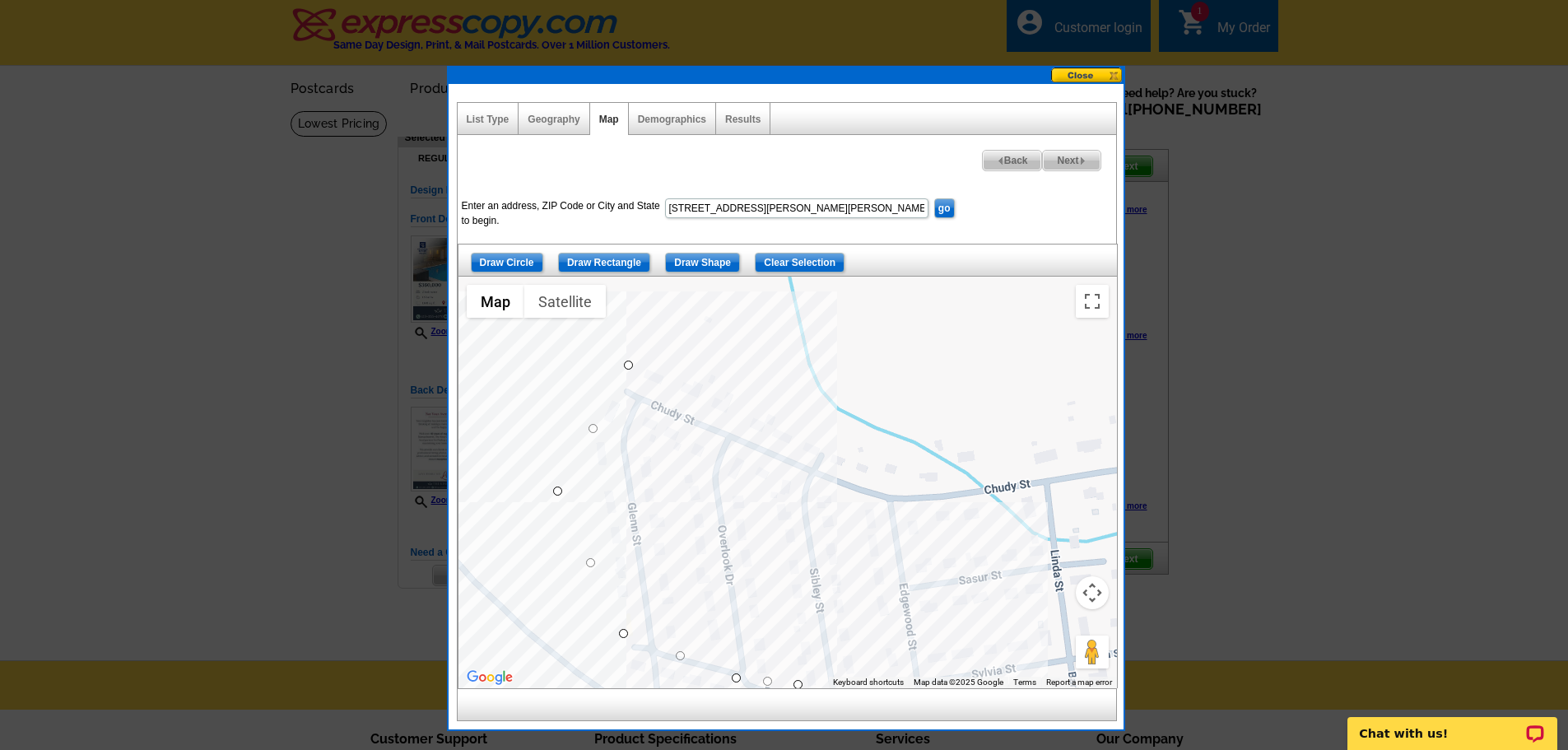
click at [868, 674] on div at bounding box center [787, 482] width 658 height 412
click at [840, 448] on div at bounding box center [787, 482] width 658 height 412
click at [626, 363] on div at bounding box center [787, 482] width 658 height 412
click at [1069, 156] on span "Next" at bounding box center [1071, 160] width 57 height 20
select select
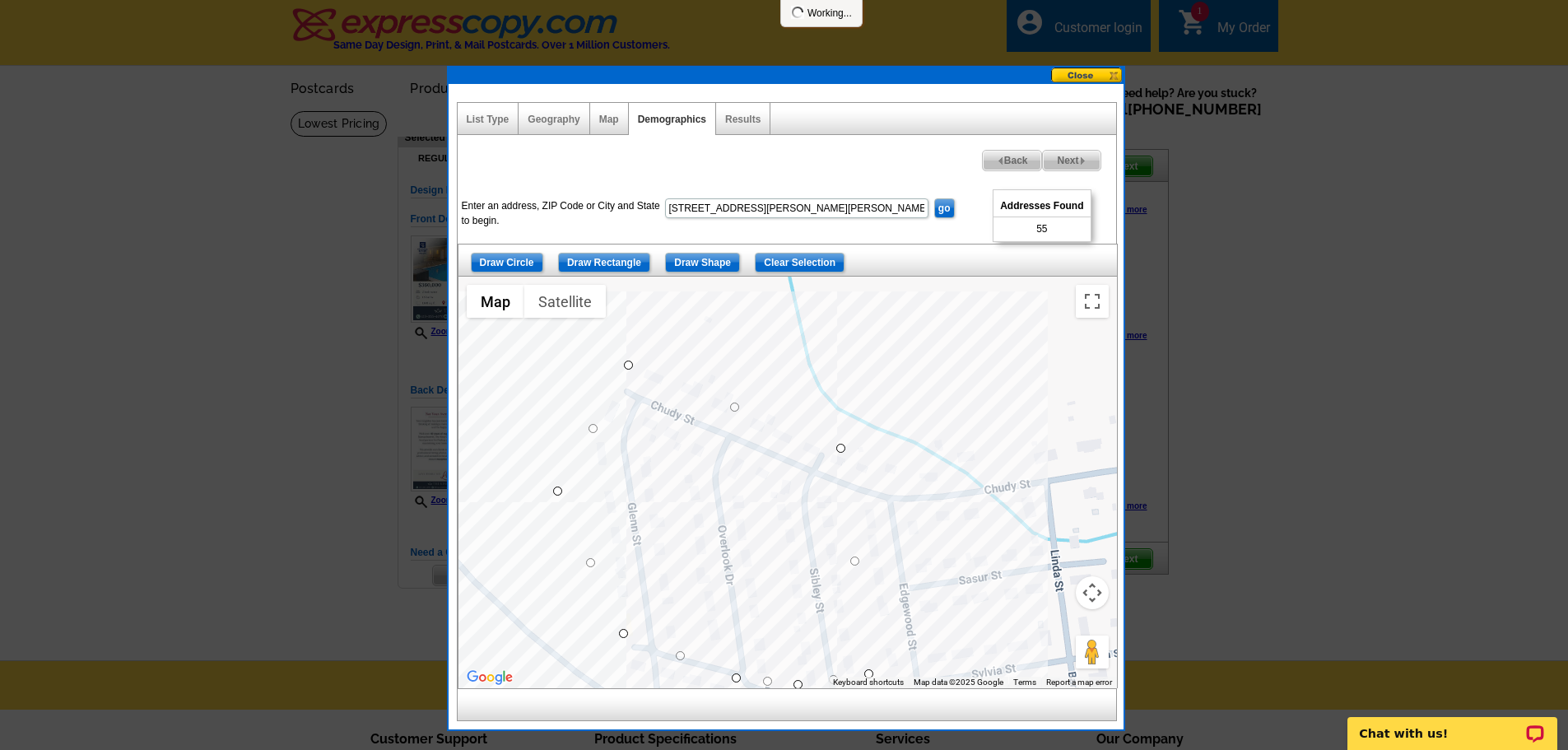
select select
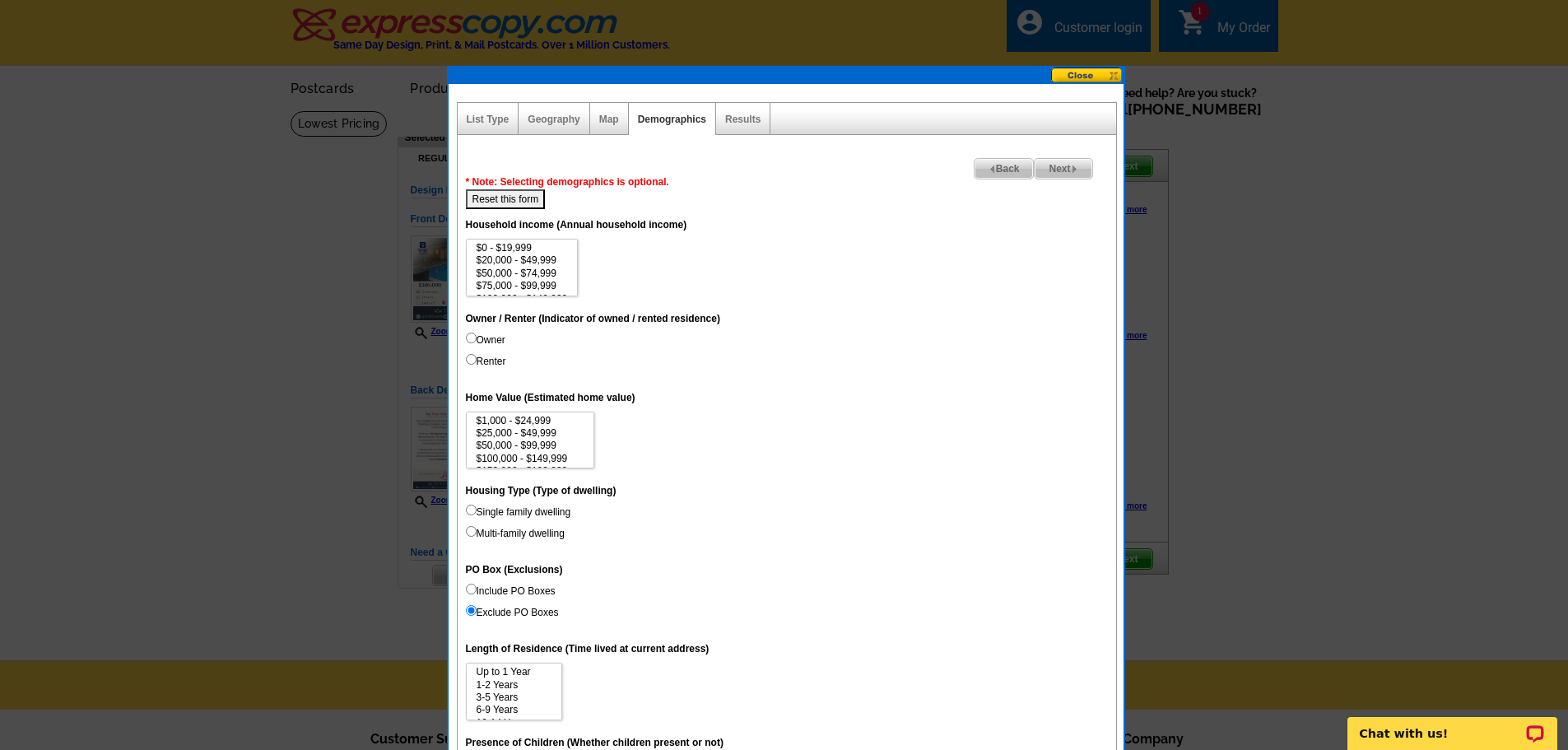
click at [1072, 172] on img at bounding box center [1074, 169] width 8 height 8
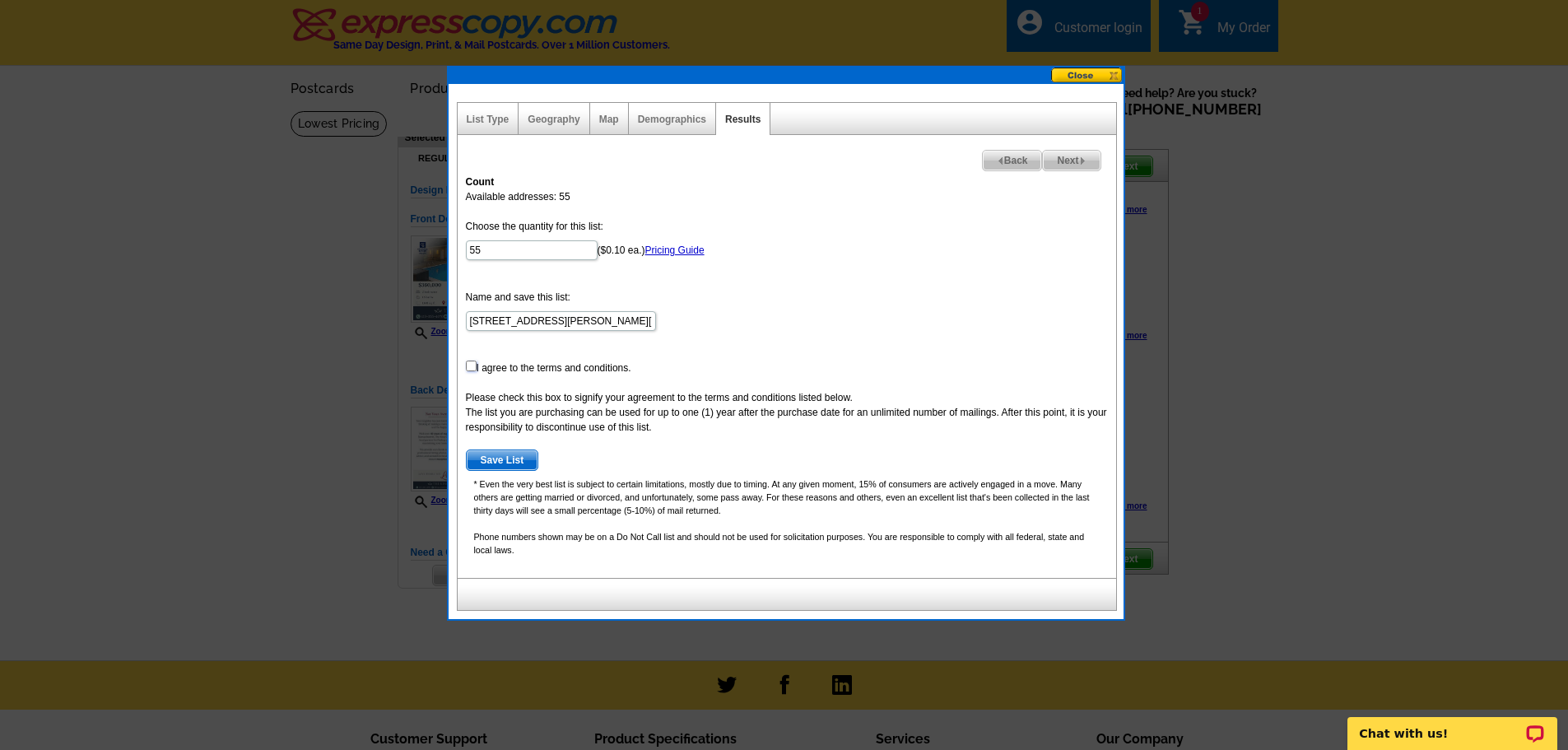
click at [468, 366] on input "checkbox" at bounding box center [471, 365] width 11 height 11
checkbox input "true"
click at [506, 464] on span "Save List" at bounding box center [502, 460] width 71 height 20
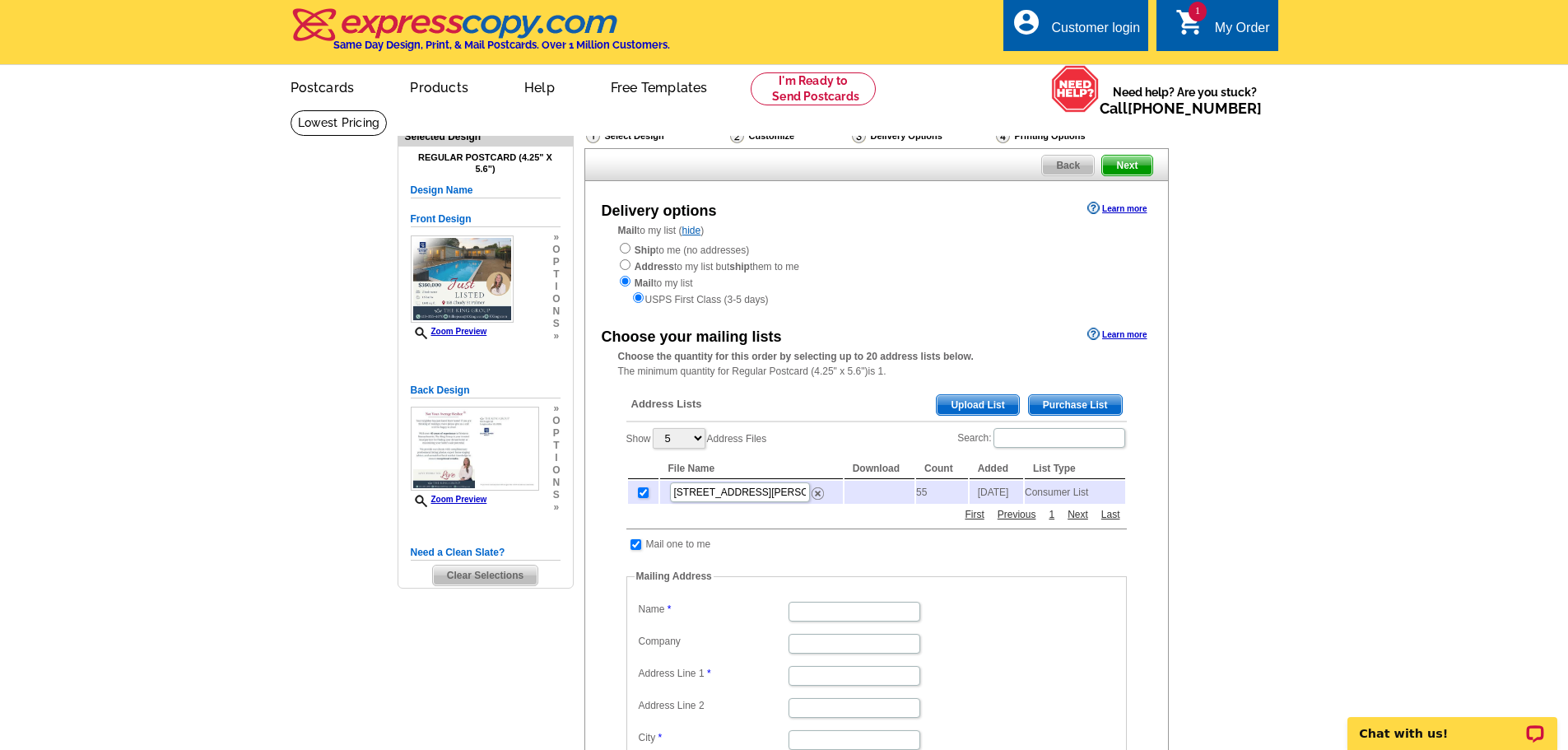
click at [1081, 31] on div "Customer login" at bounding box center [1095, 32] width 89 height 23
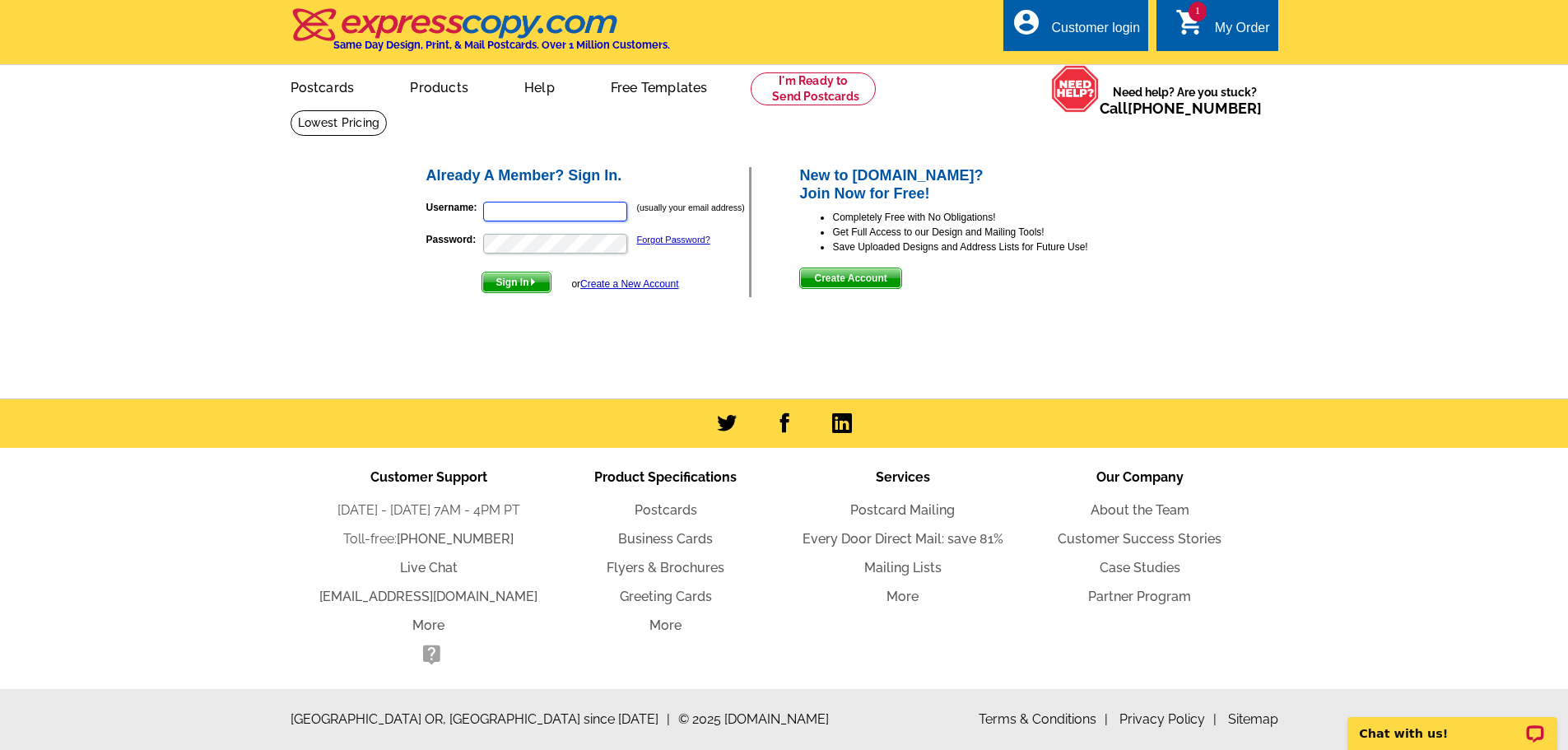
type input "[PERSON_NAME][EMAIL_ADDRESS][DOMAIN_NAME]"
click at [517, 289] on span "Sign In" at bounding box center [516, 283] width 68 height 20
